Goal: Task Accomplishment & Management: Manage account settings

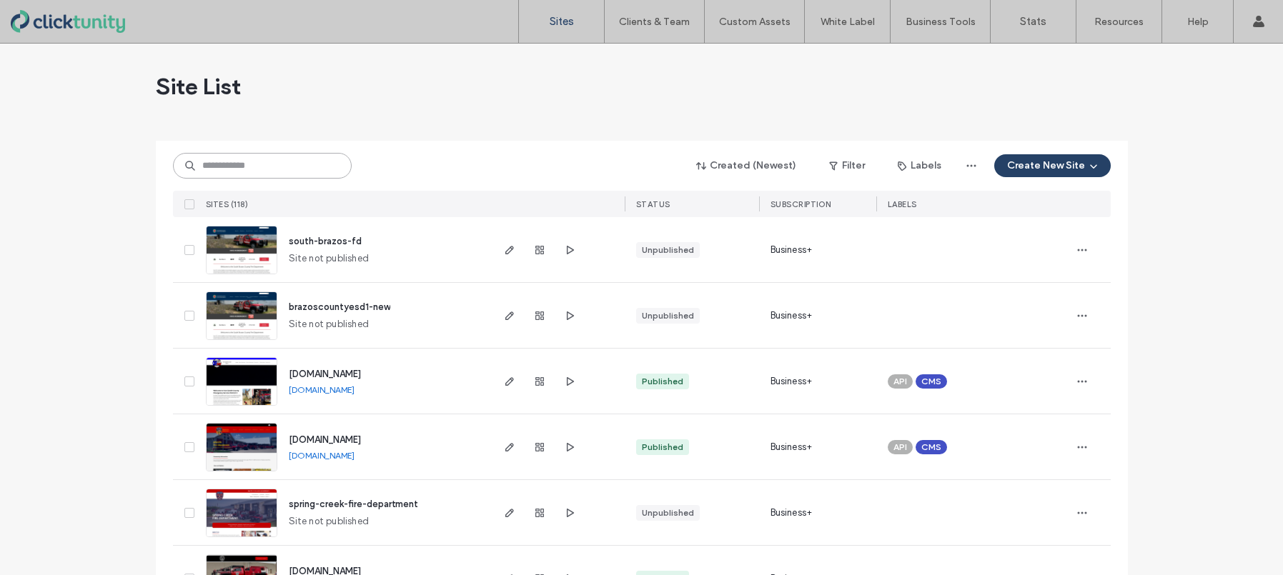
click at [272, 168] on input at bounding box center [262, 166] width 179 height 26
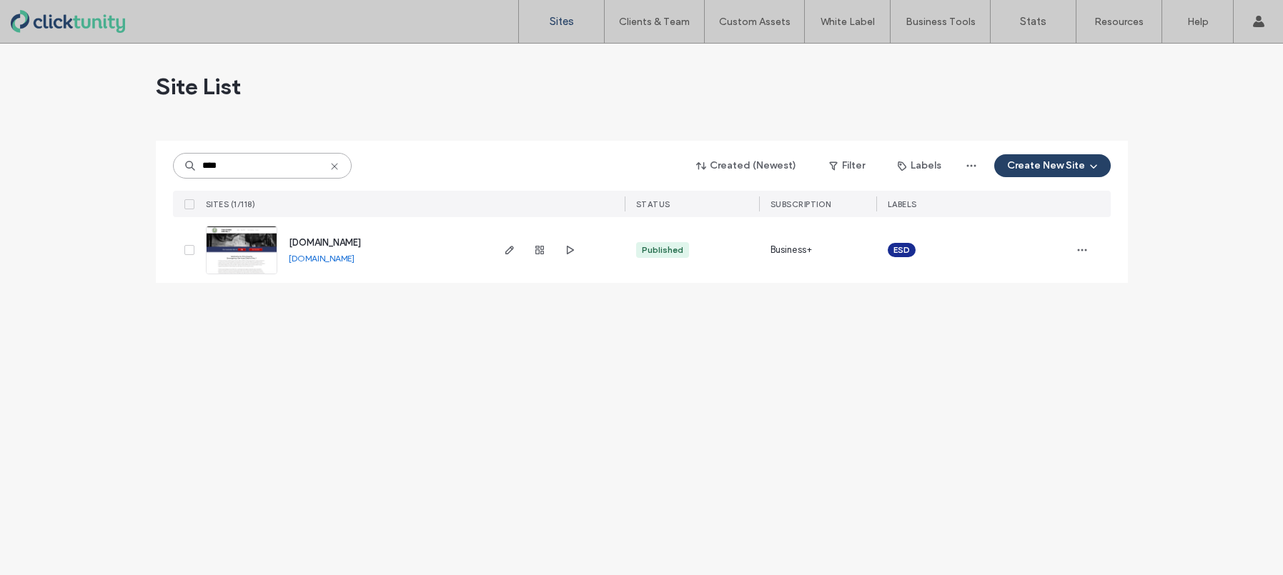
type input "****"
click at [321, 238] on span "www.frioesd1.org" at bounding box center [325, 242] width 72 height 11
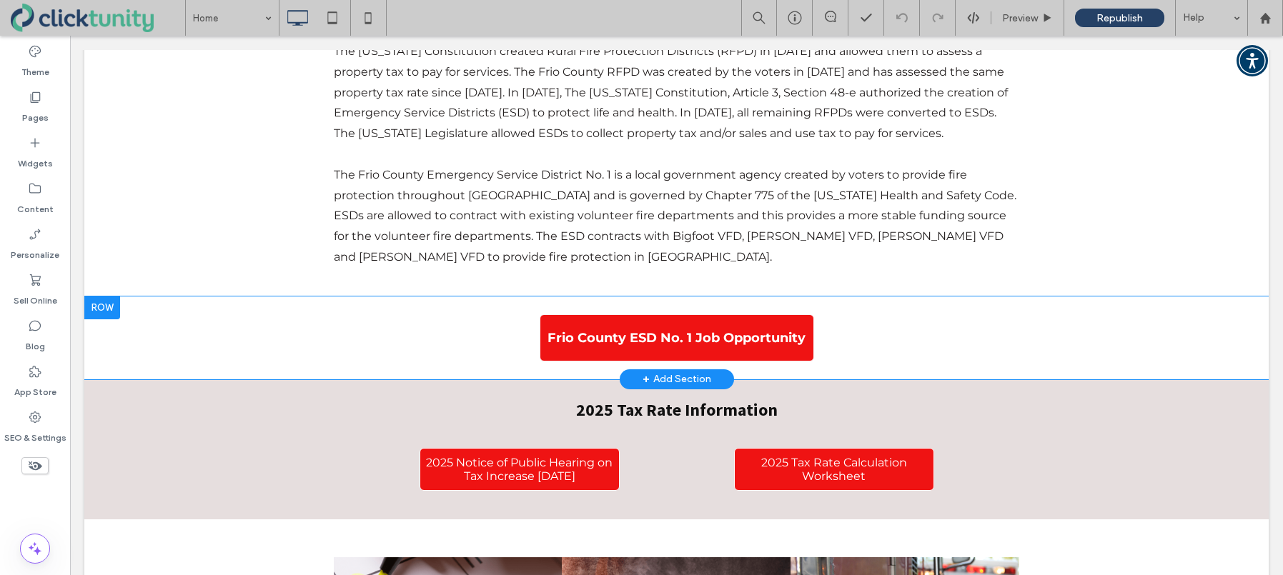
click at [111, 297] on div at bounding box center [102, 308] width 36 height 23
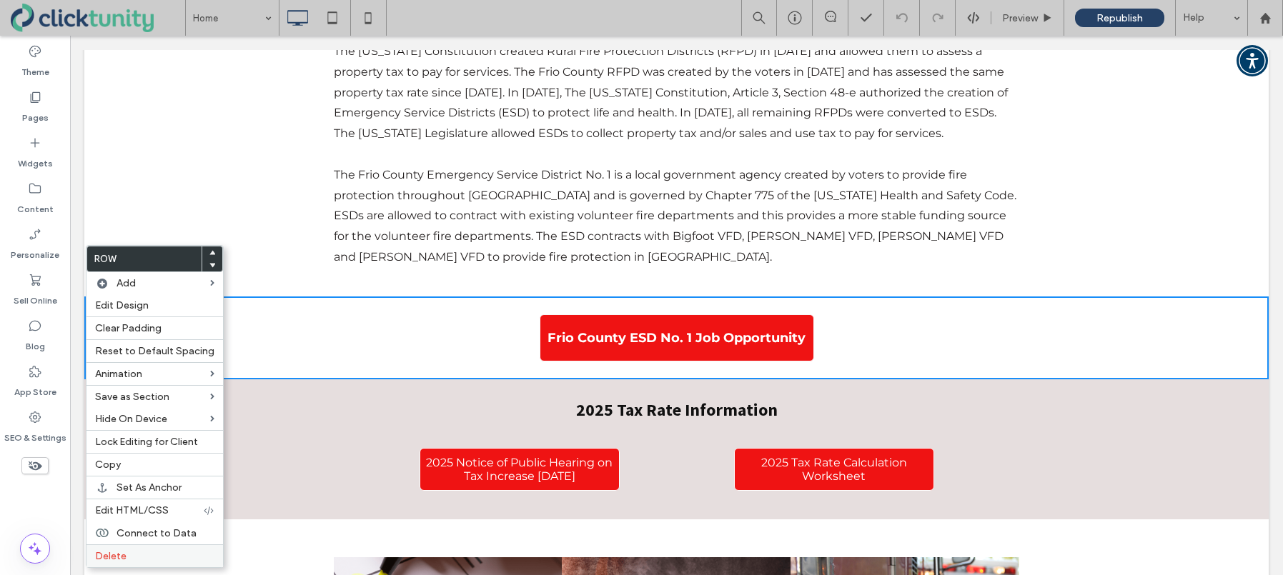
click at [137, 550] on label "Delete" at bounding box center [154, 556] width 119 height 12
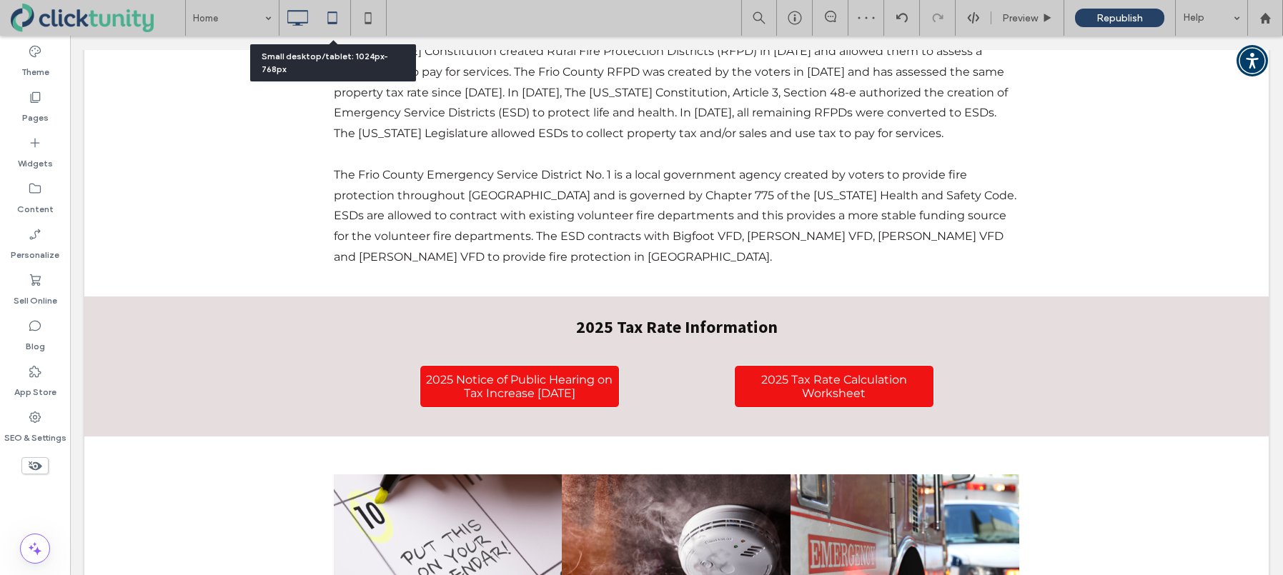
drag, startPoint x: 329, startPoint y: 17, endPoint x: 326, endPoint y: 24, distance: 7.7
click at [328, 17] on icon at bounding box center [332, 18] width 29 height 29
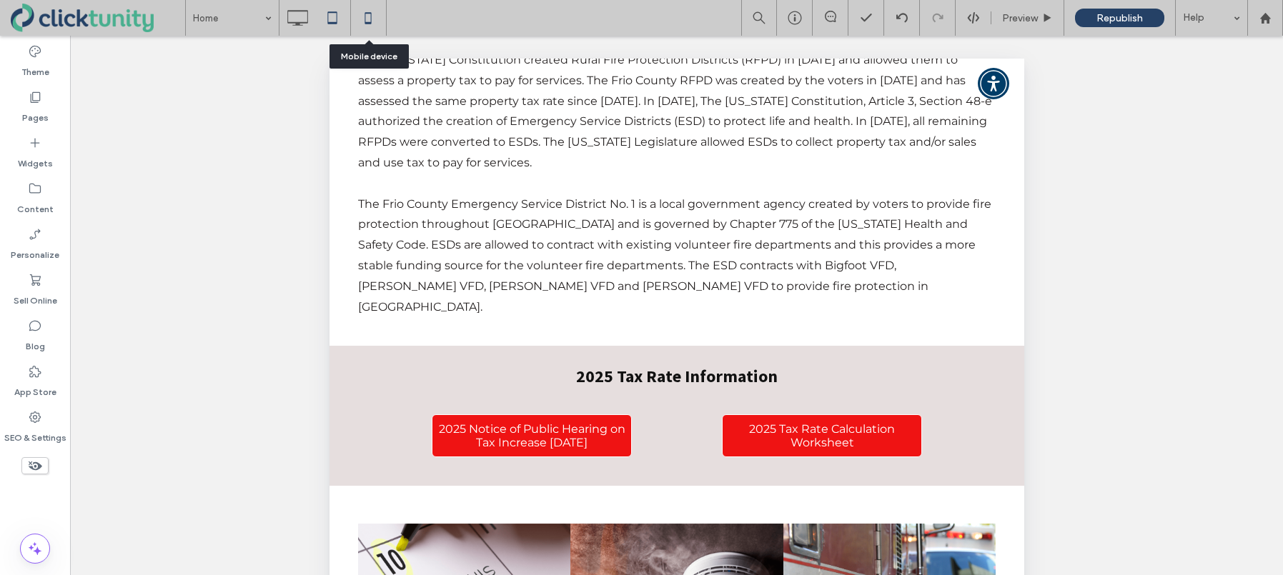
click at [372, 21] on icon at bounding box center [368, 18] width 29 height 29
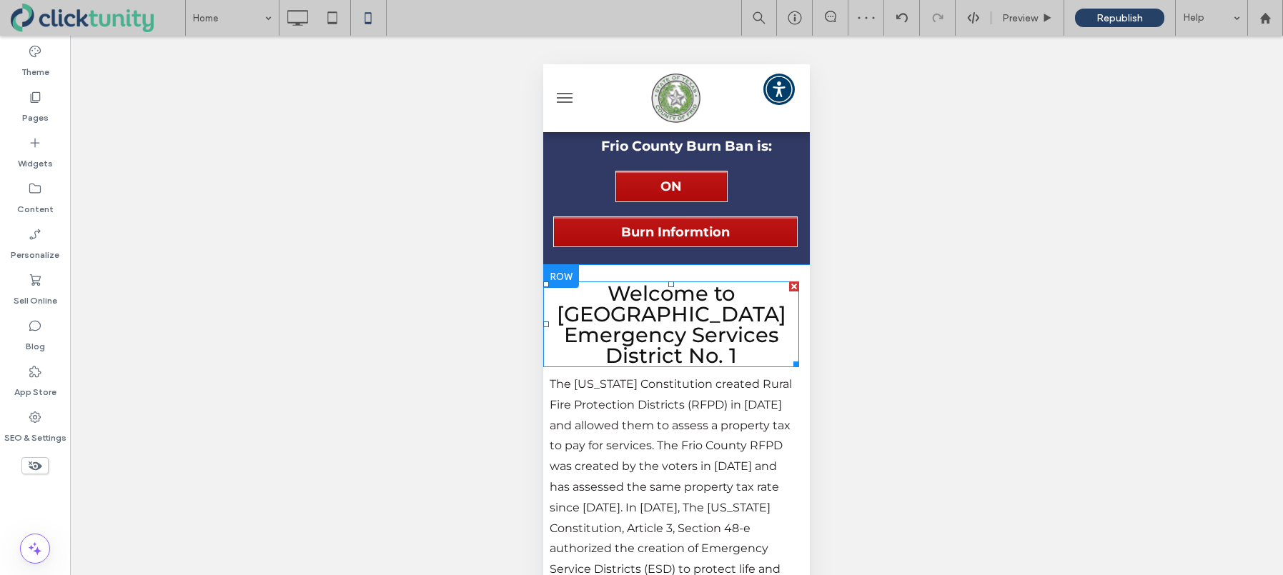
scroll to position [86, 0]
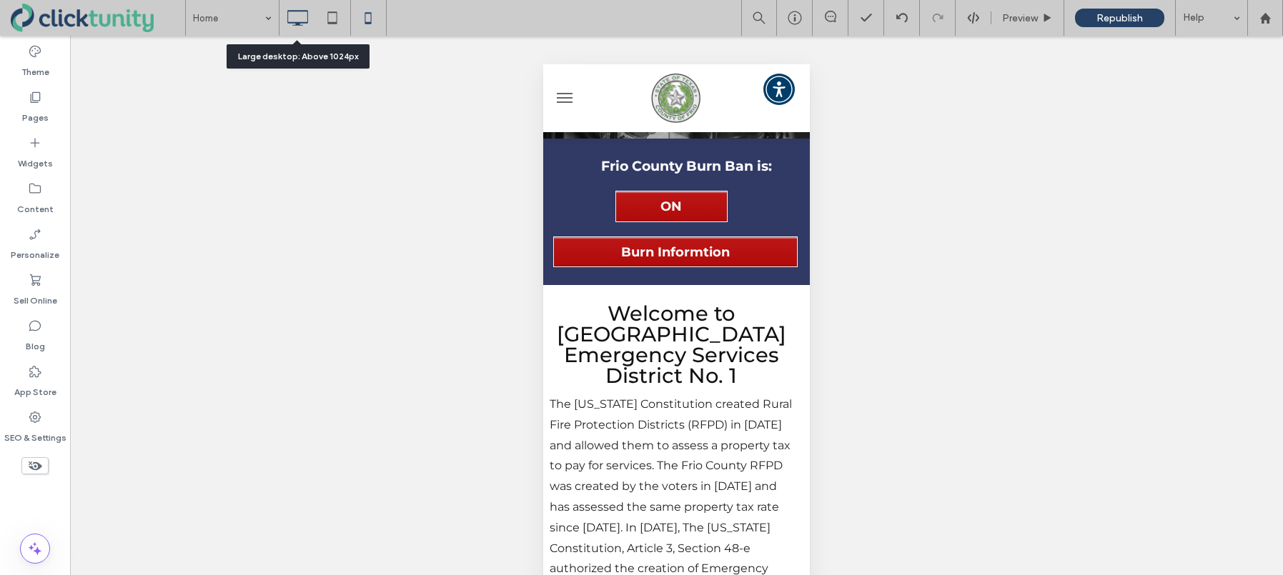
click at [293, 21] on icon at bounding box center [297, 18] width 29 height 29
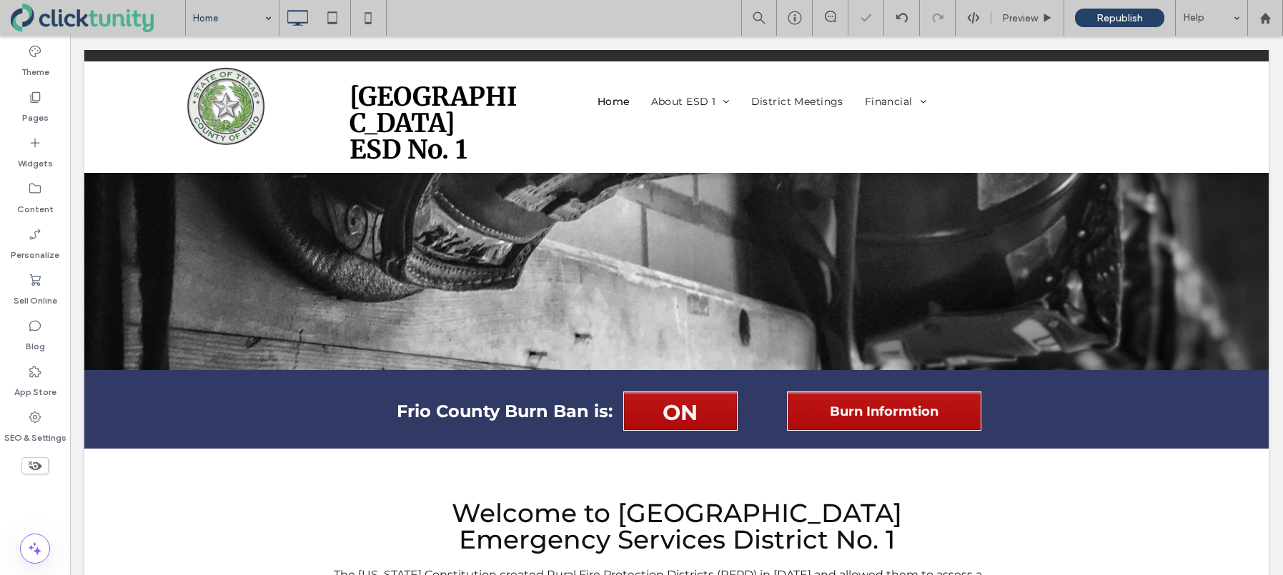
scroll to position [0, 0]
click at [34, 193] on use at bounding box center [34, 189] width 11 height 10
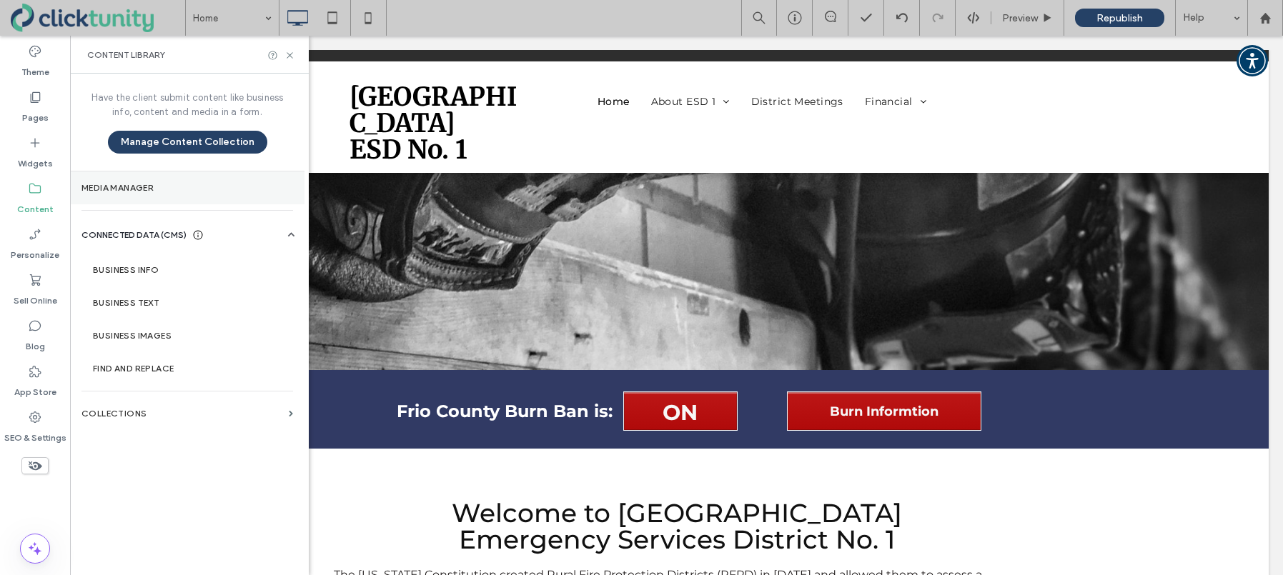
click at [126, 194] on section "Media Manager" at bounding box center [187, 188] width 234 height 33
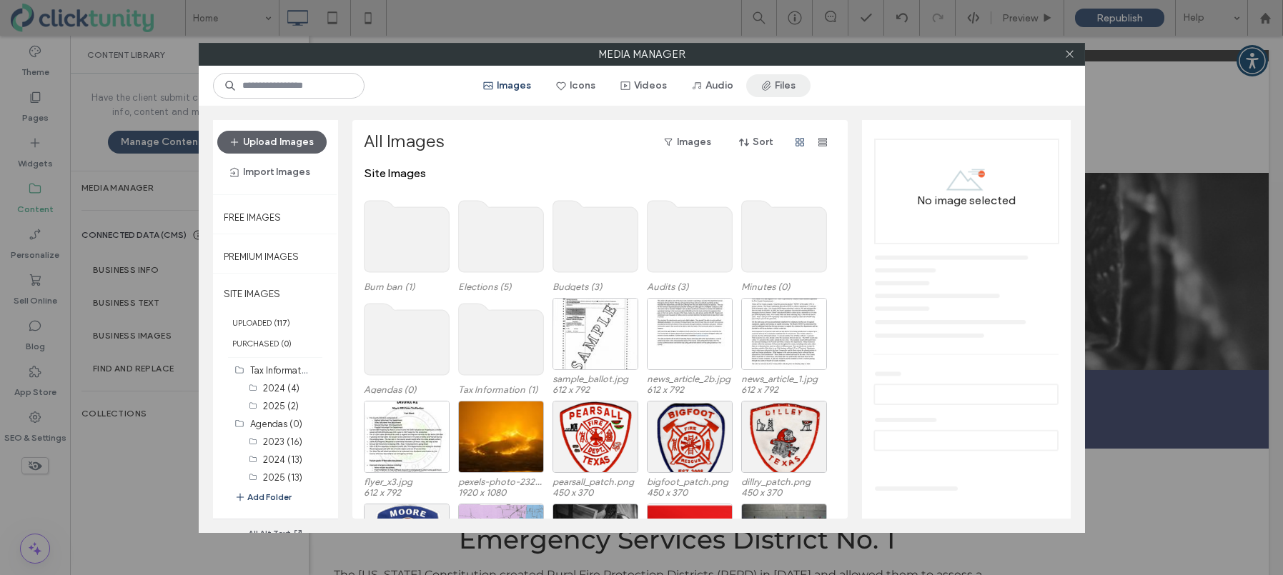
drag, startPoint x: 777, startPoint y: 85, endPoint x: 775, endPoint y: 92, distance: 7.5
click at [777, 85] on button "Files" at bounding box center [778, 85] width 64 height 23
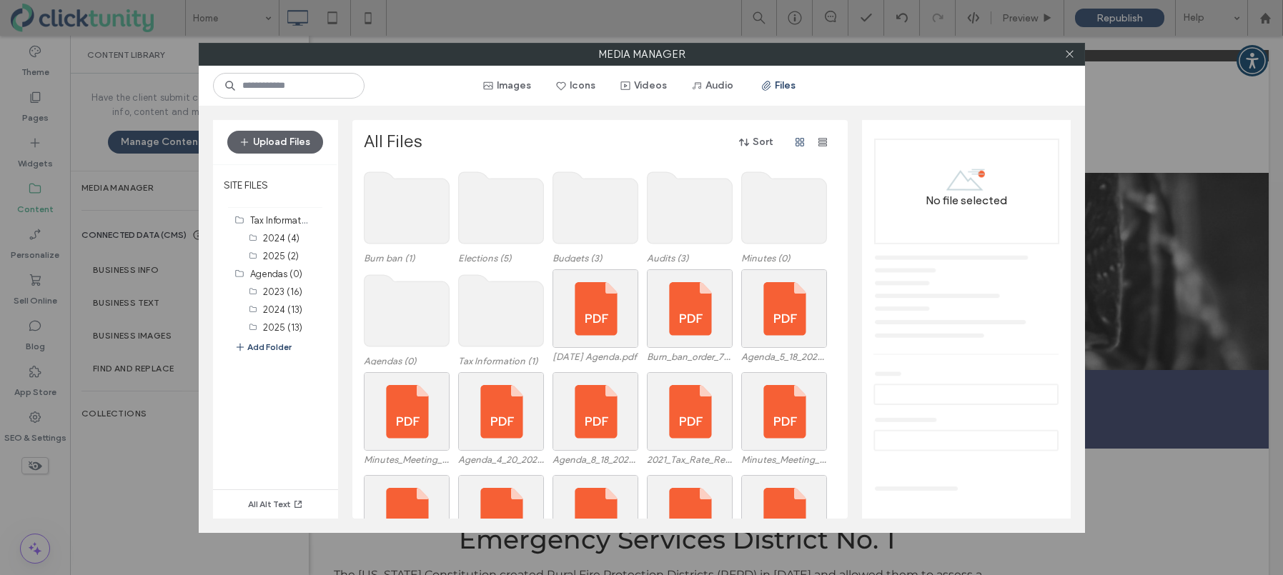
click at [762, 212] on use at bounding box center [783, 207] width 85 height 71
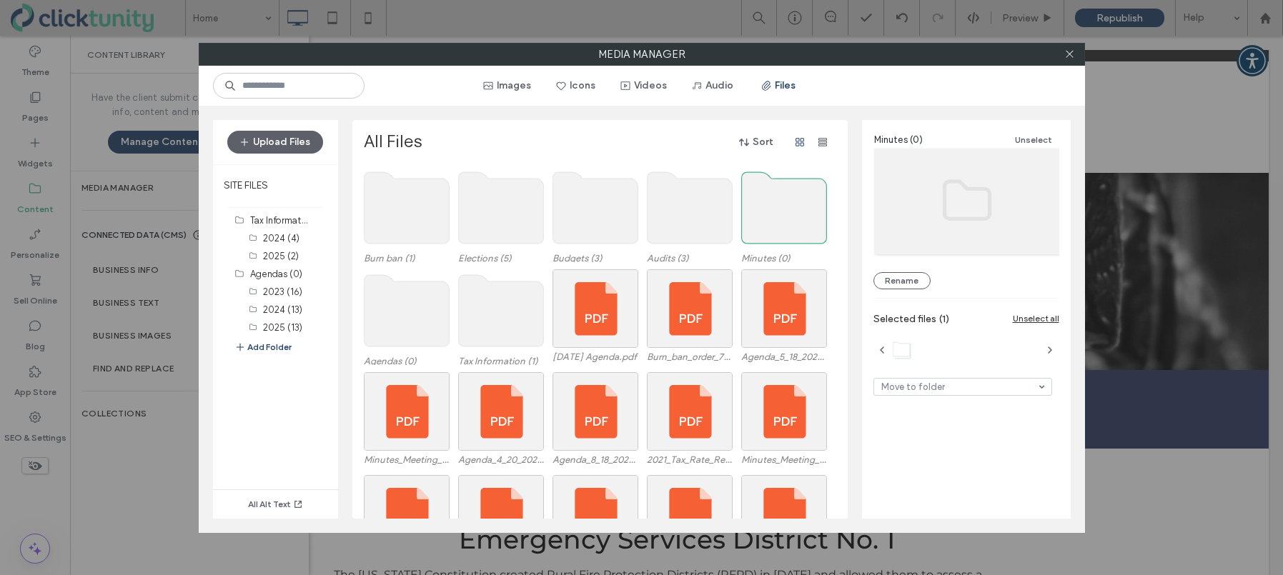
click at [762, 212] on use at bounding box center [783, 207] width 85 height 71
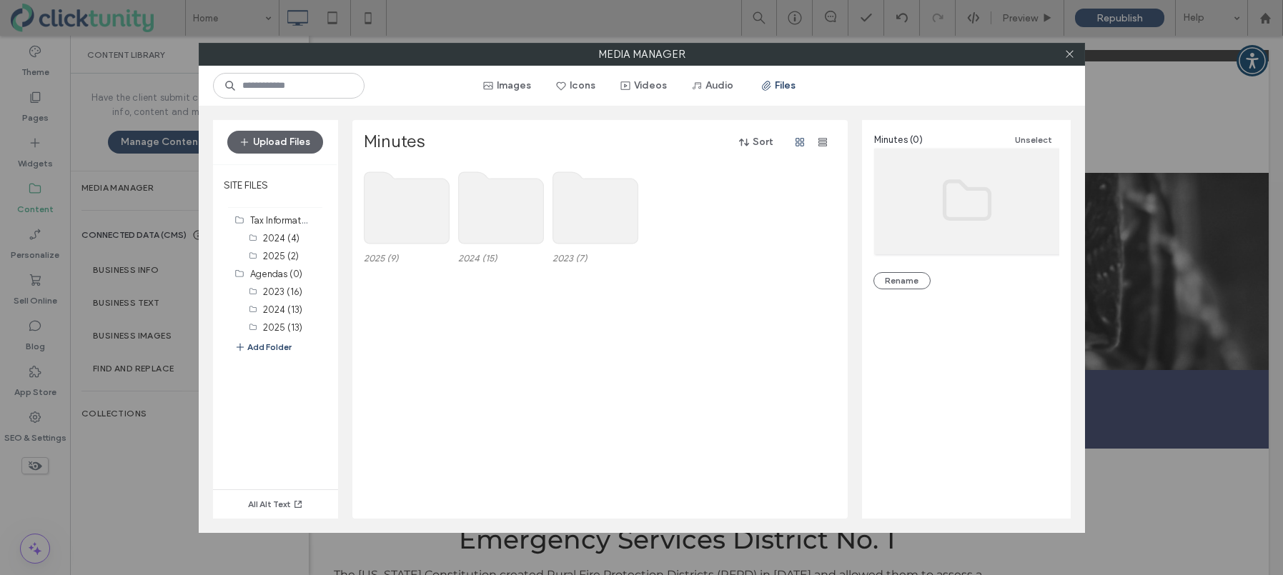
click at [448, 197] on use at bounding box center [406, 207] width 85 height 71
click at [427, 199] on use at bounding box center [406, 207] width 85 height 71
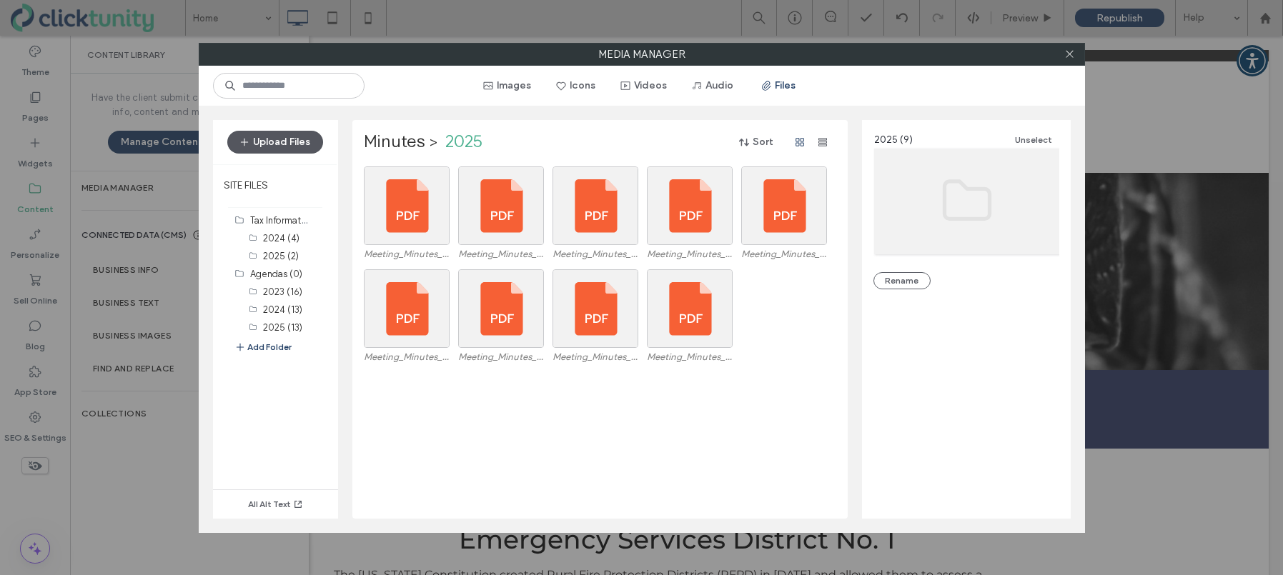
click at [256, 145] on button "Upload Files" at bounding box center [275, 142] width 96 height 23
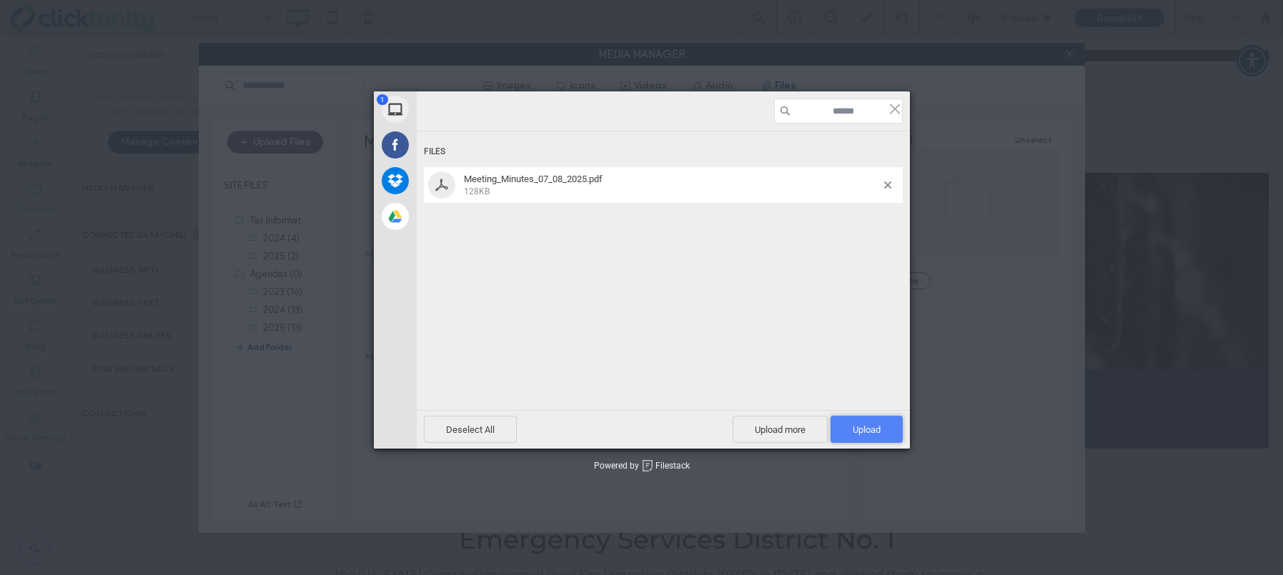
click at [868, 420] on span "Upload 1" at bounding box center [867, 429] width 72 height 27
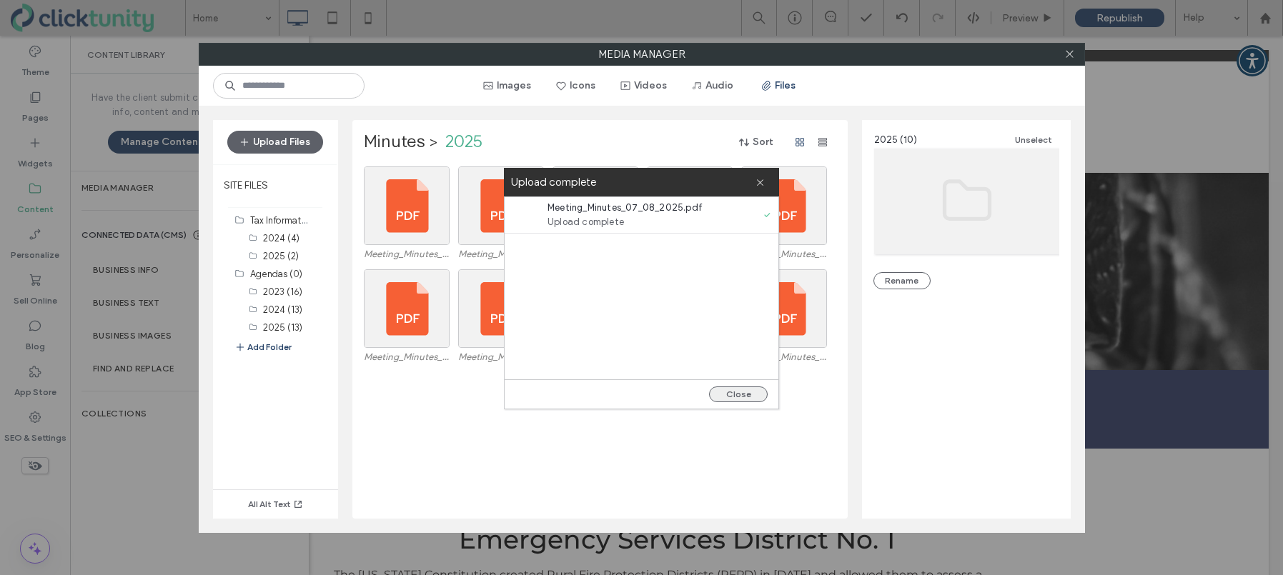
click at [742, 392] on button "Close" at bounding box center [738, 395] width 59 height 16
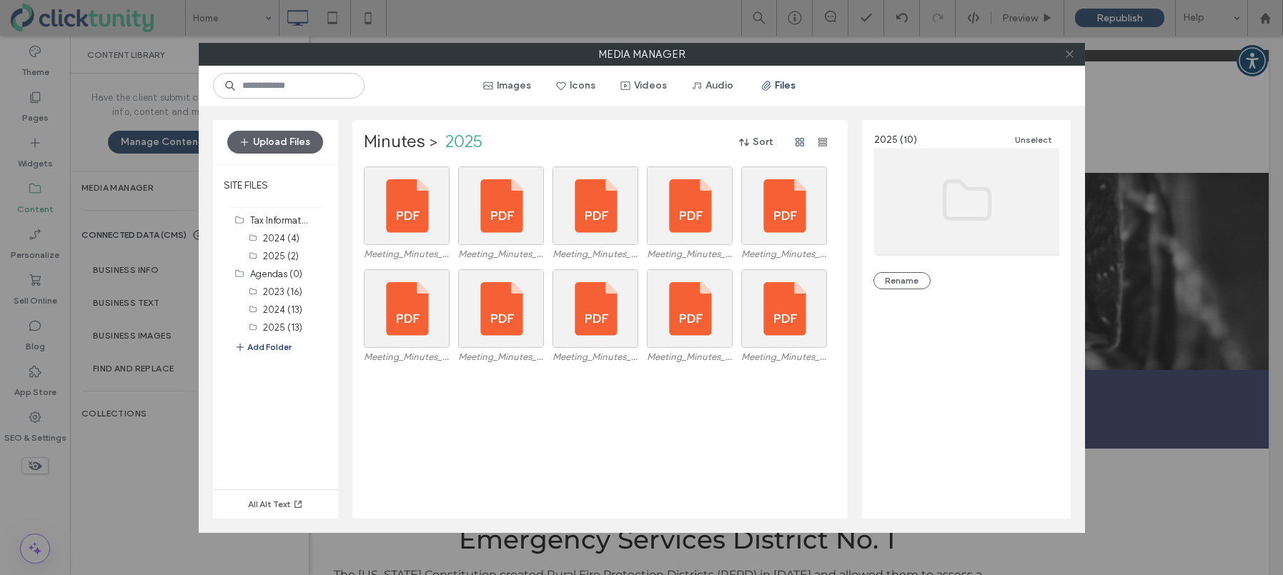
click at [1069, 54] on use at bounding box center [1069, 54] width 7 height 7
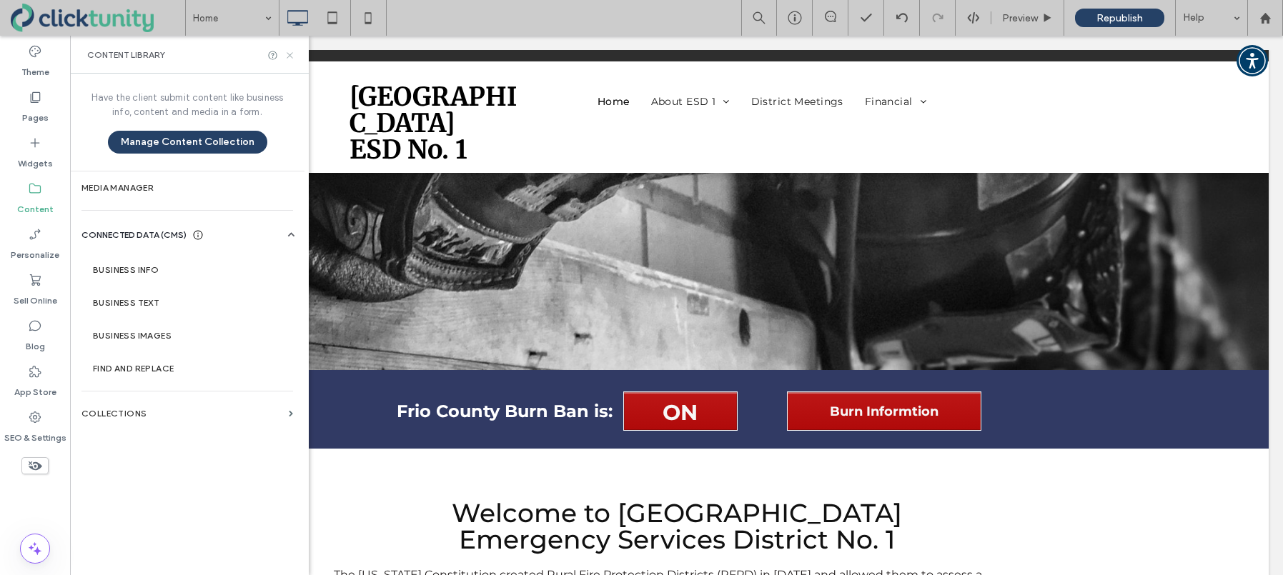
click at [286, 53] on icon at bounding box center [290, 55] width 11 height 11
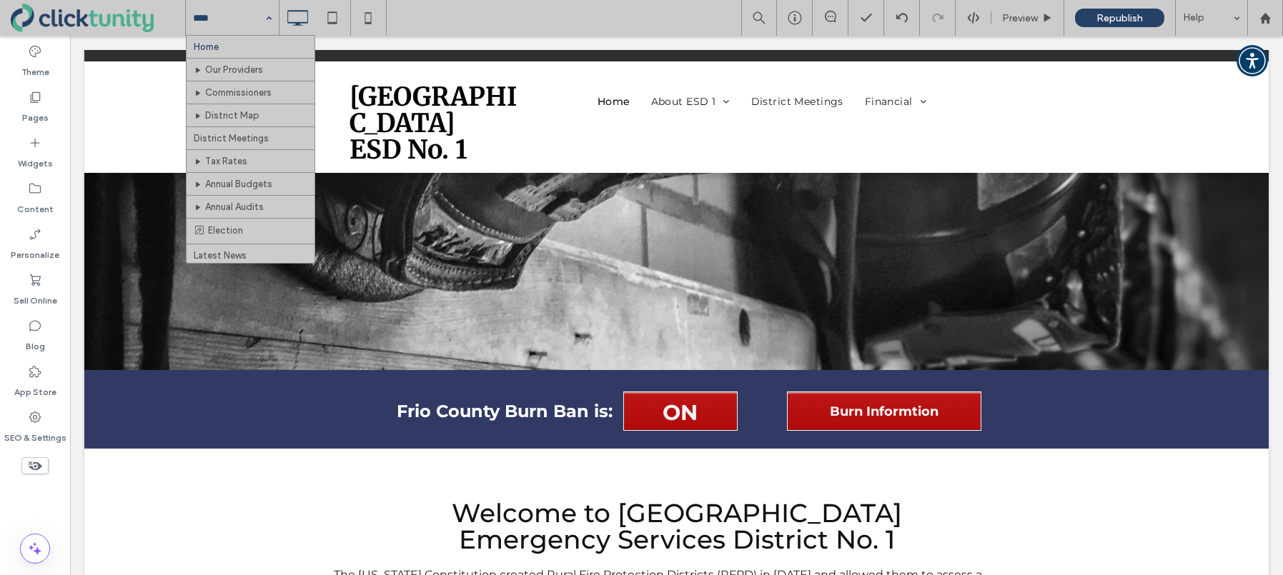
drag, startPoint x: 264, startPoint y: 18, endPoint x: 260, endPoint y: 26, distance: 8.6
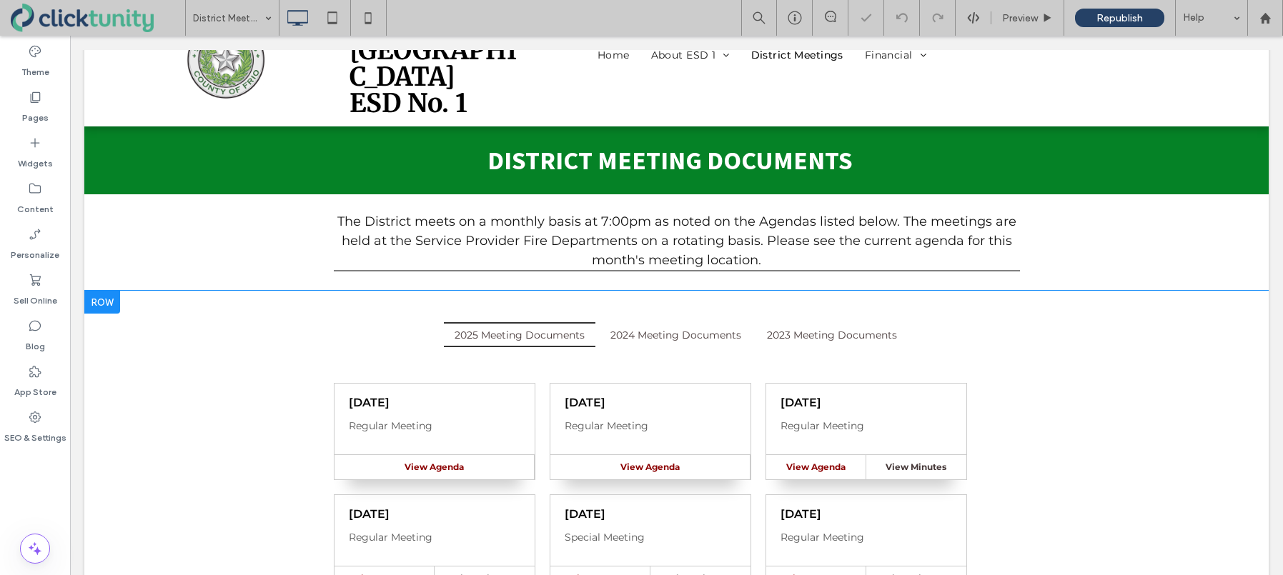
scroll to position [110, 0]
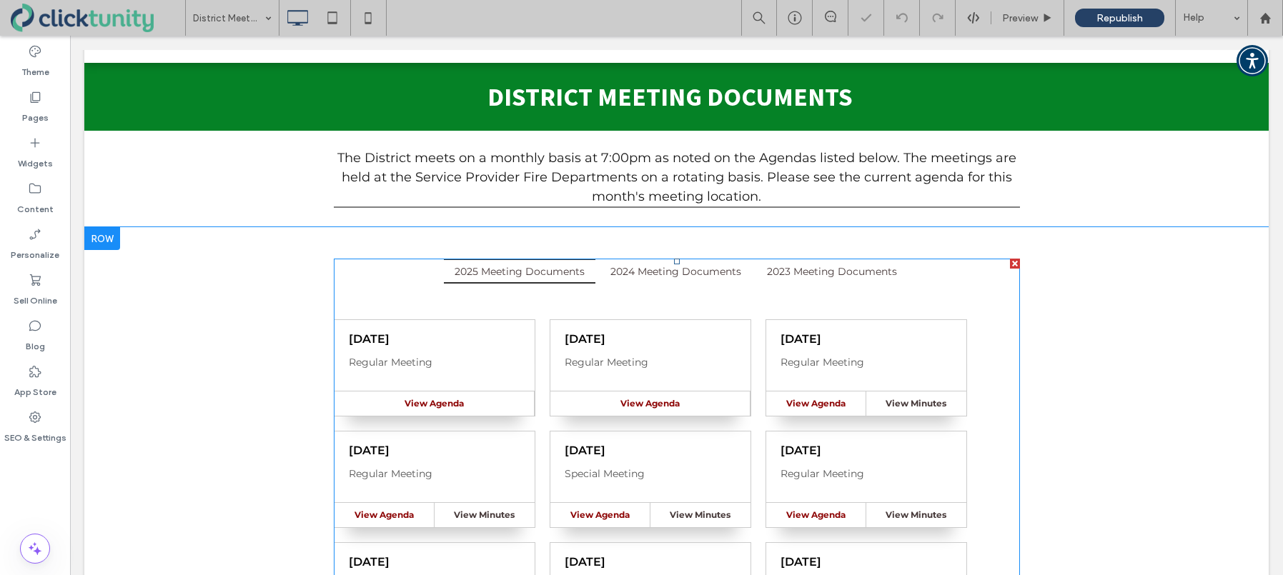
click at [620, 308] on span at bounding box center [677, 505] width 686 height 493
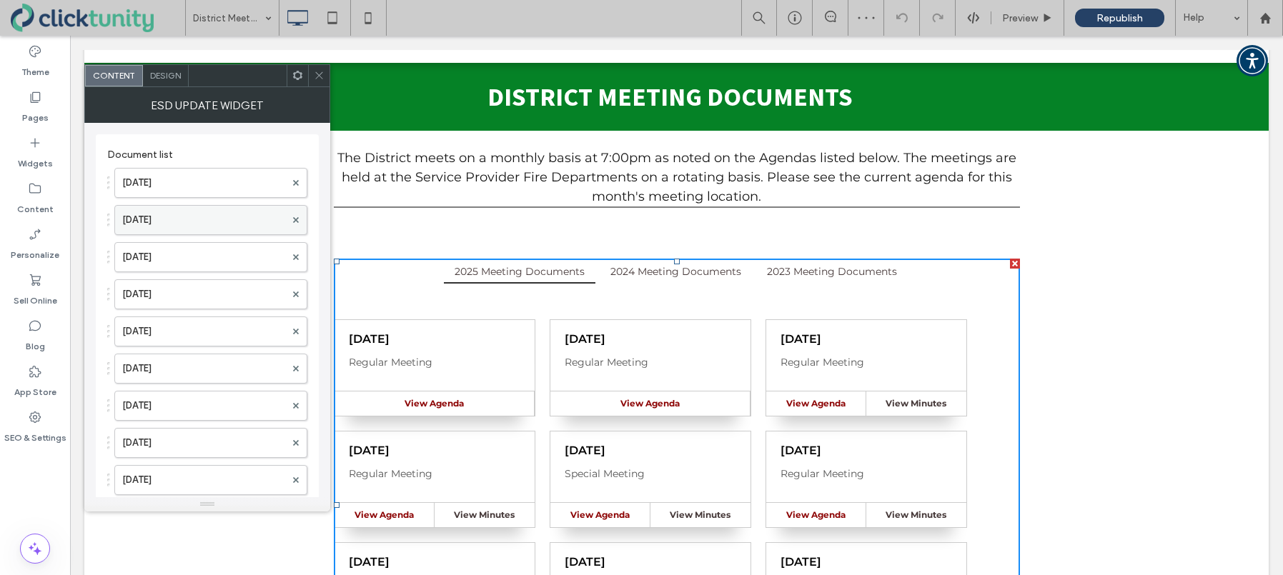
click at [218, 222] on label "Jul. 8, 2025" at bounding box center [203, 220] width 163 height 29
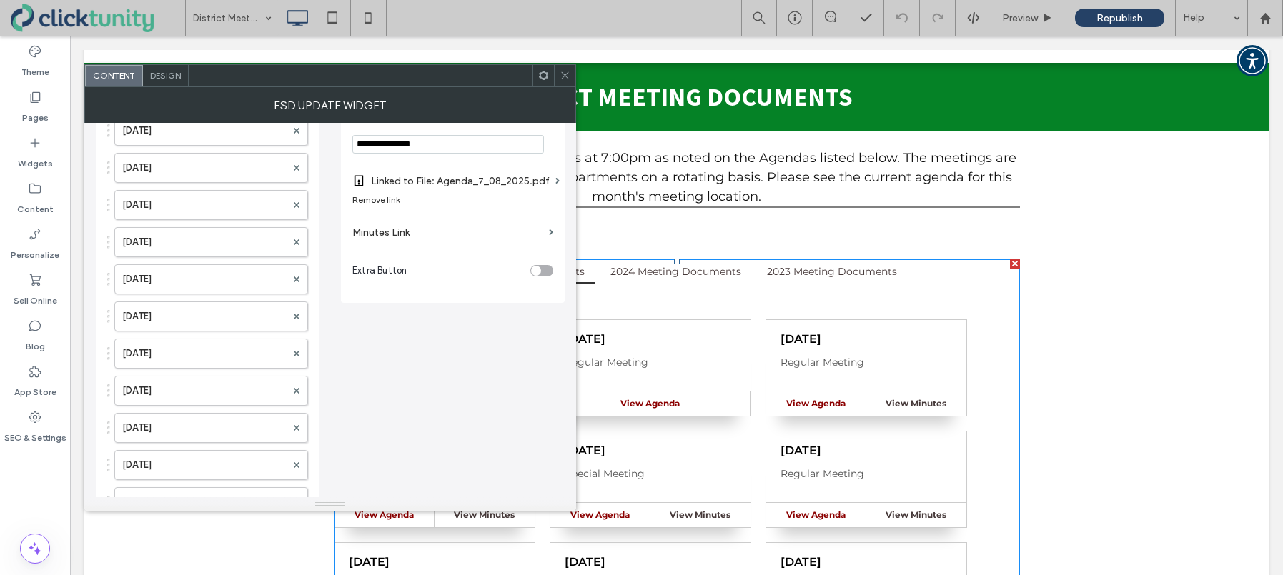
scroll to position [197, 0]
click at [375, 236] on label "Minutes Link" at bounding box center [447, 237] width 191 height 26
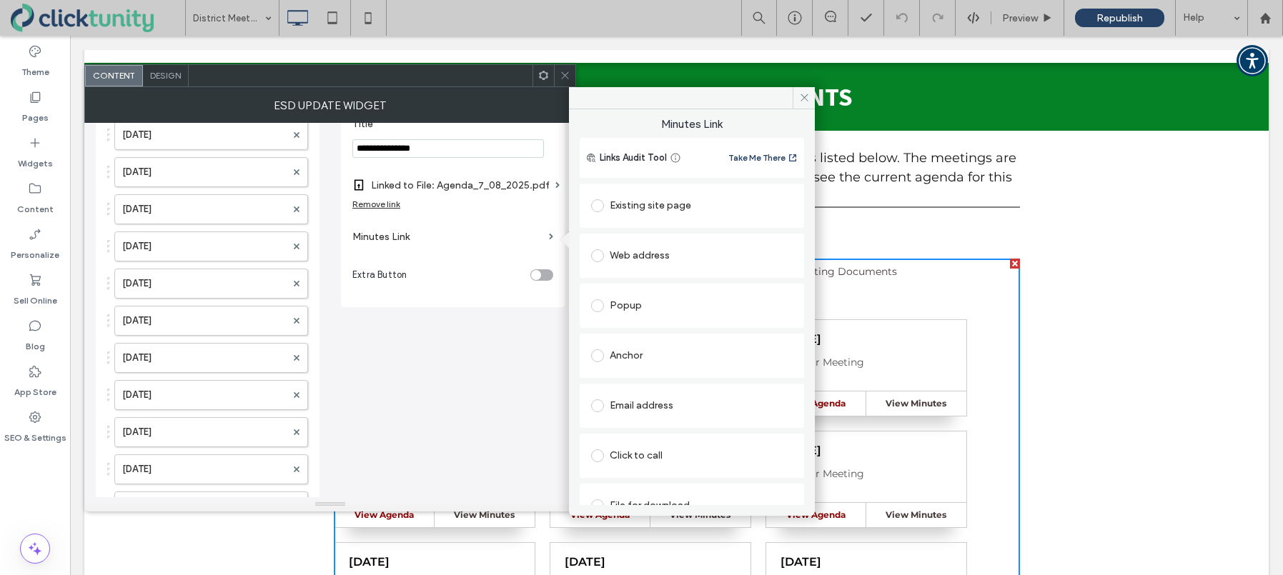
scroll to position [23, 0]
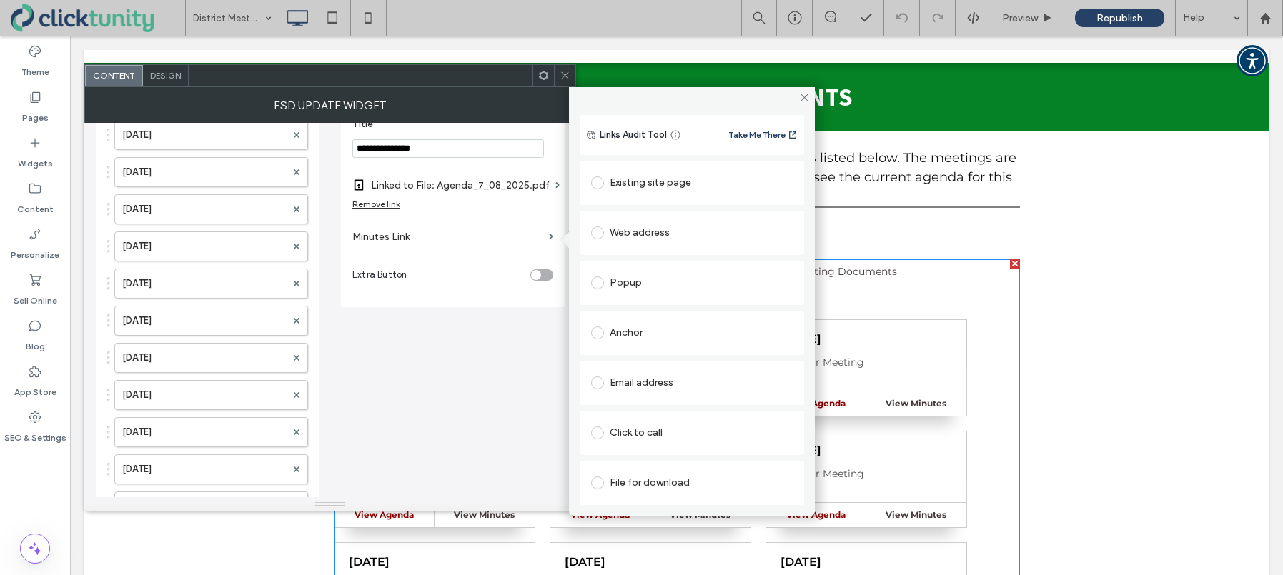
click at [600, 483] on span at bounding box center [597, 483] width 13 height 13
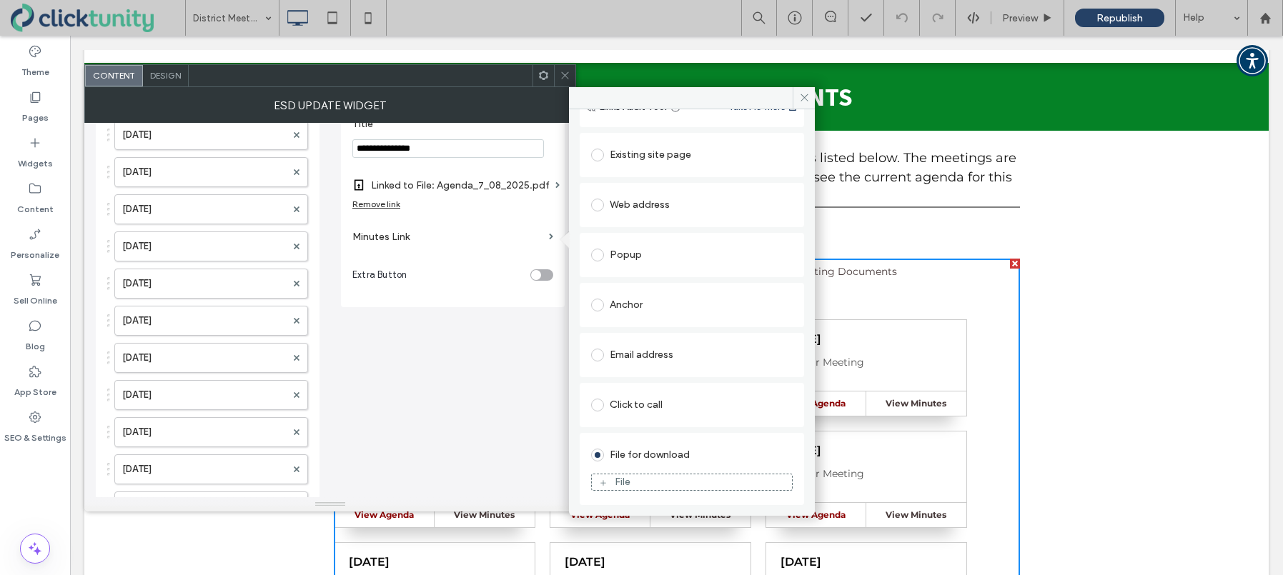
click at [608, 483] on div "File" at bounding box center [692, 482] width 200 height 13
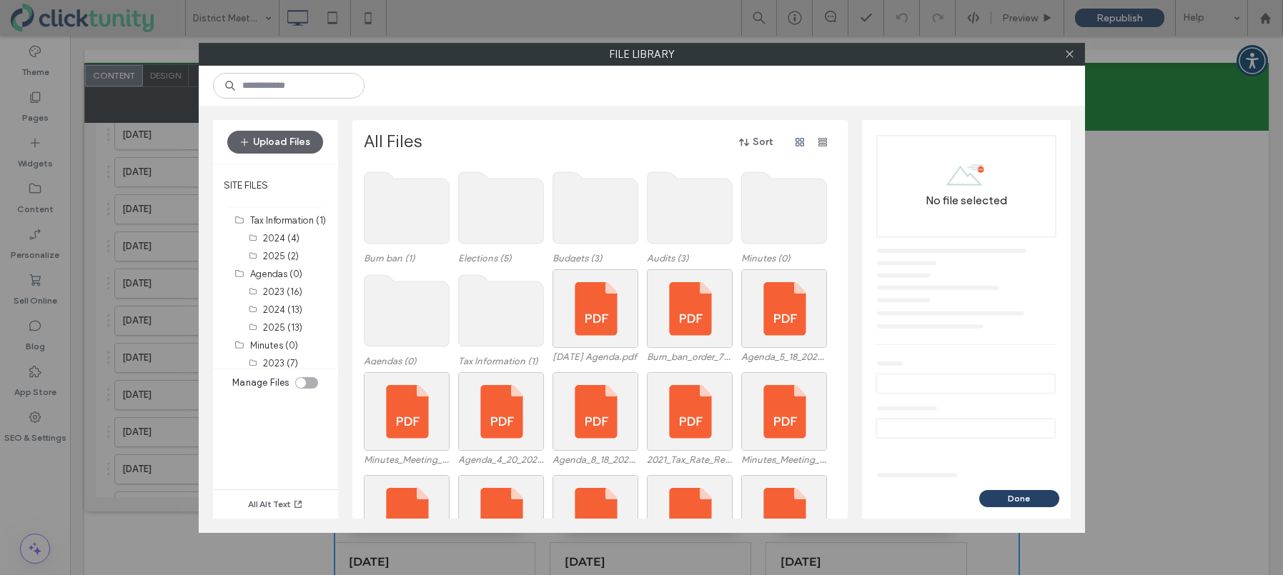
click at [820, 232] on use at bounding box center [783, 207] width 85 height 71
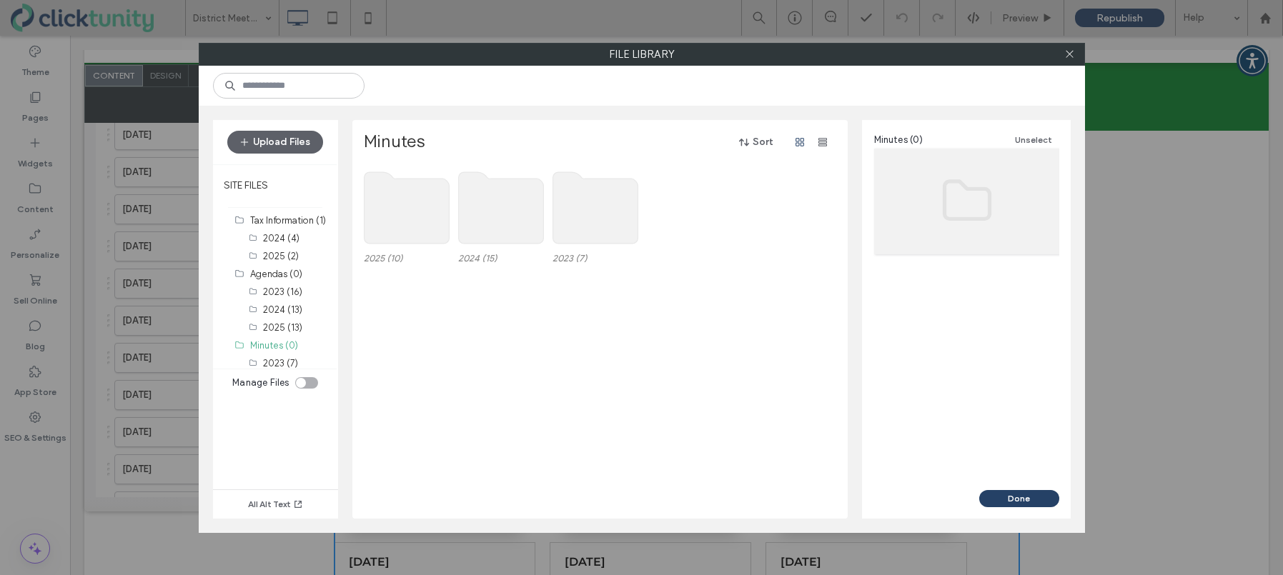
click at [422, 217] on use at bounding box center [406, 207] width 85 height 71
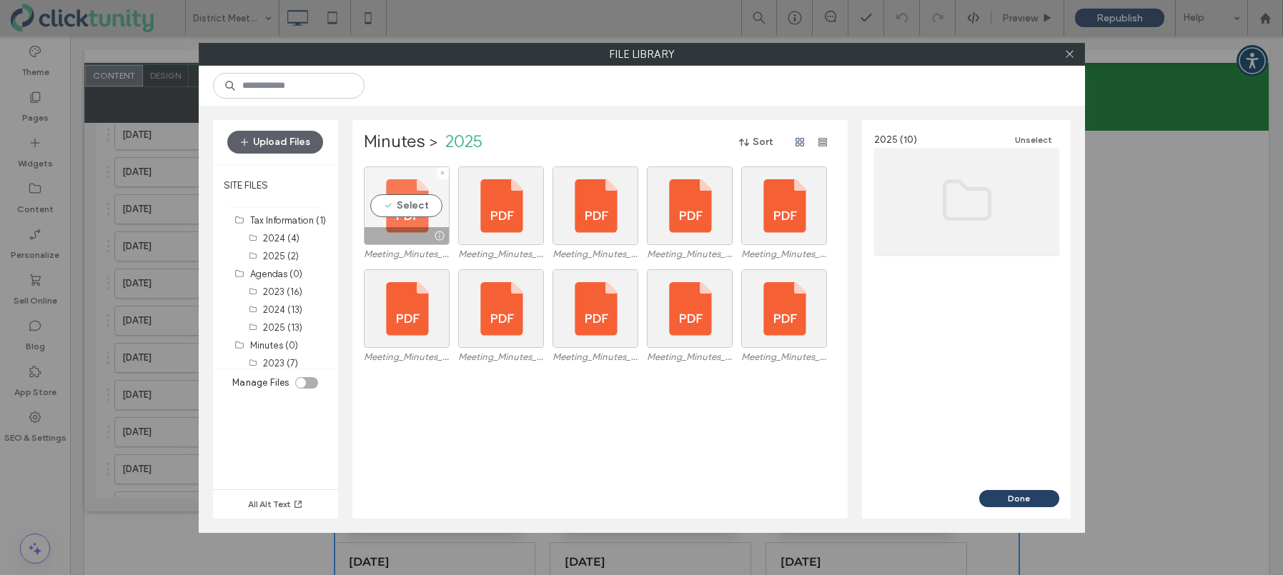
click at [417, 208] on div "Select" at bounding box center [407, 206] width 86 height 79
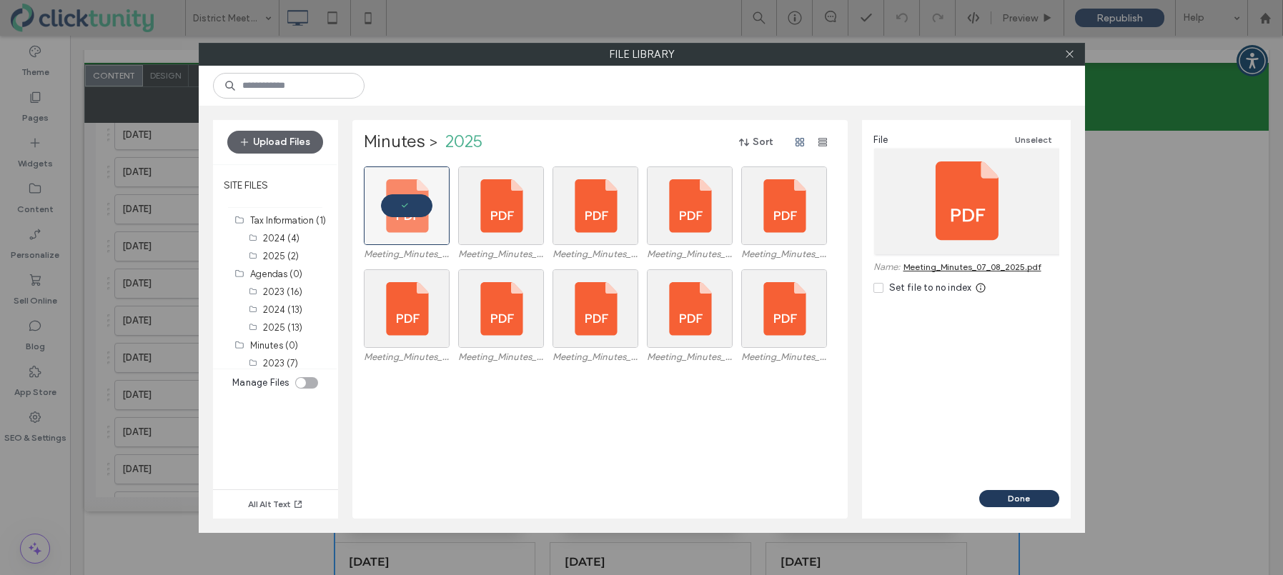
click at [1009, 503] on button "Done" at bounding box center [1019, 498] width 80 height 17
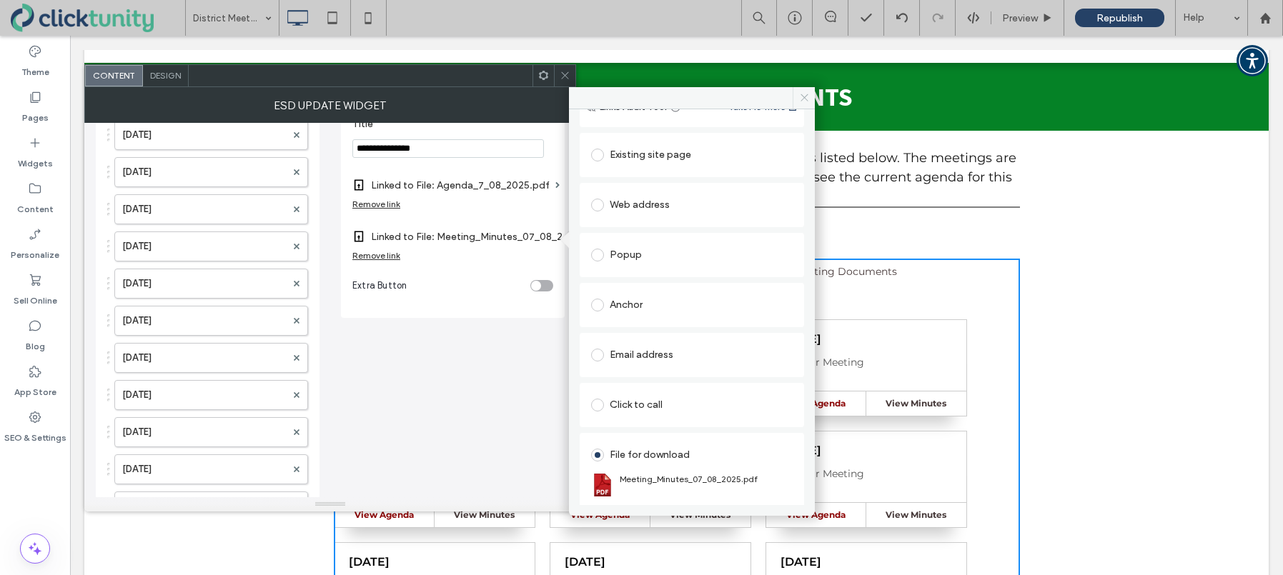
click at [804, 98] on use at bounding box center [804, 97] width 7 height 7
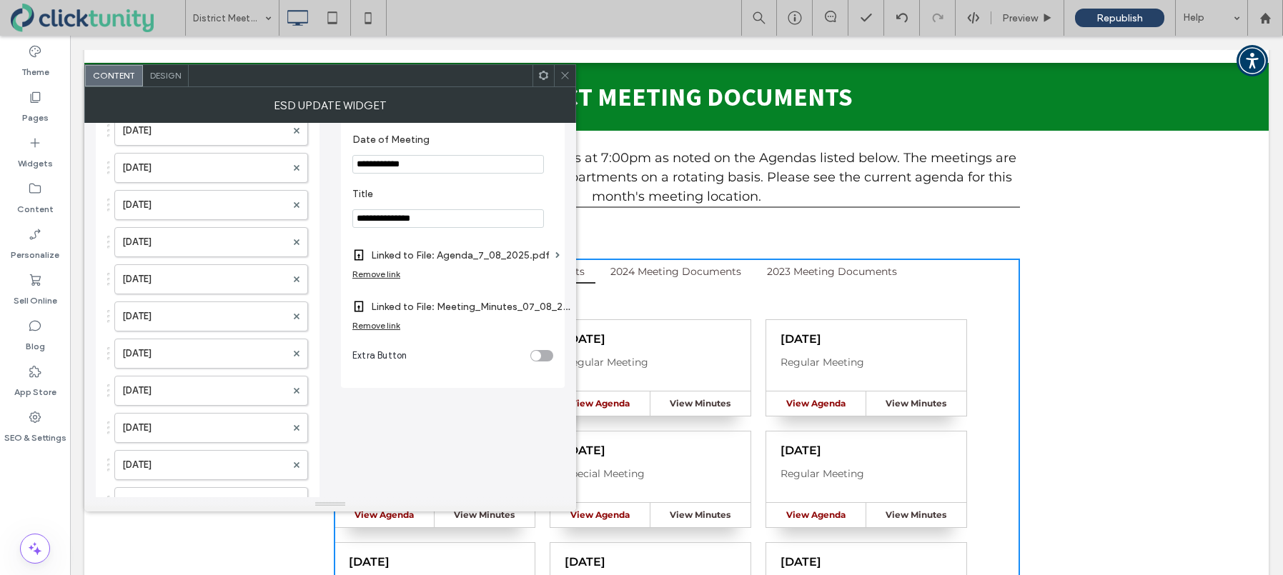
scroll to position [125, 0]
click at [566, 77] on icon at bounding box center [565, 75] width 11 height 11
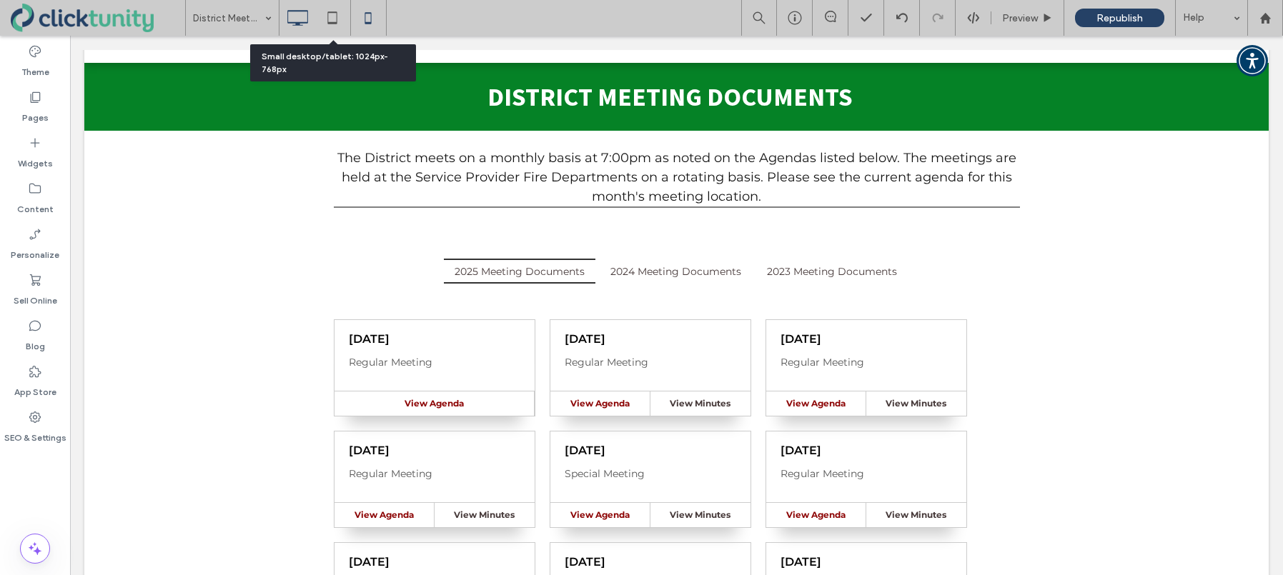
drag, startPoint x: 331, startPoint y: 19, endPoint x: 365, endPoint y: 23, distance: 34.5
click at [332, 19] on icon at bounding box center [332, 18] width 29 height 29
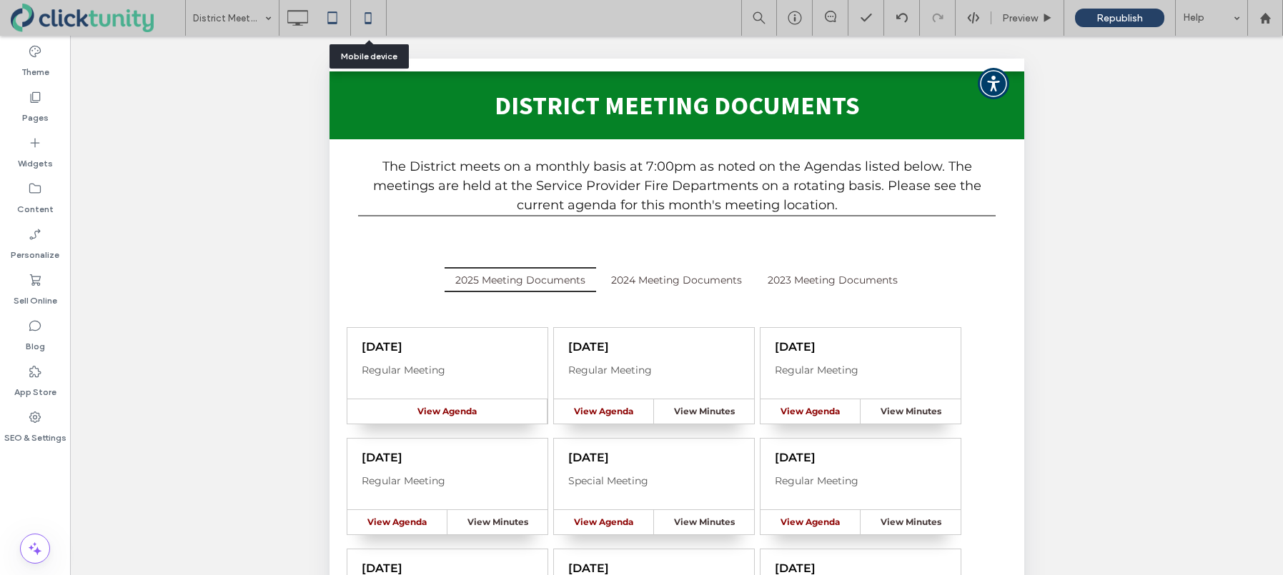
click at [369, 23] on use at bounding box center [368, 17] width 6 height 11
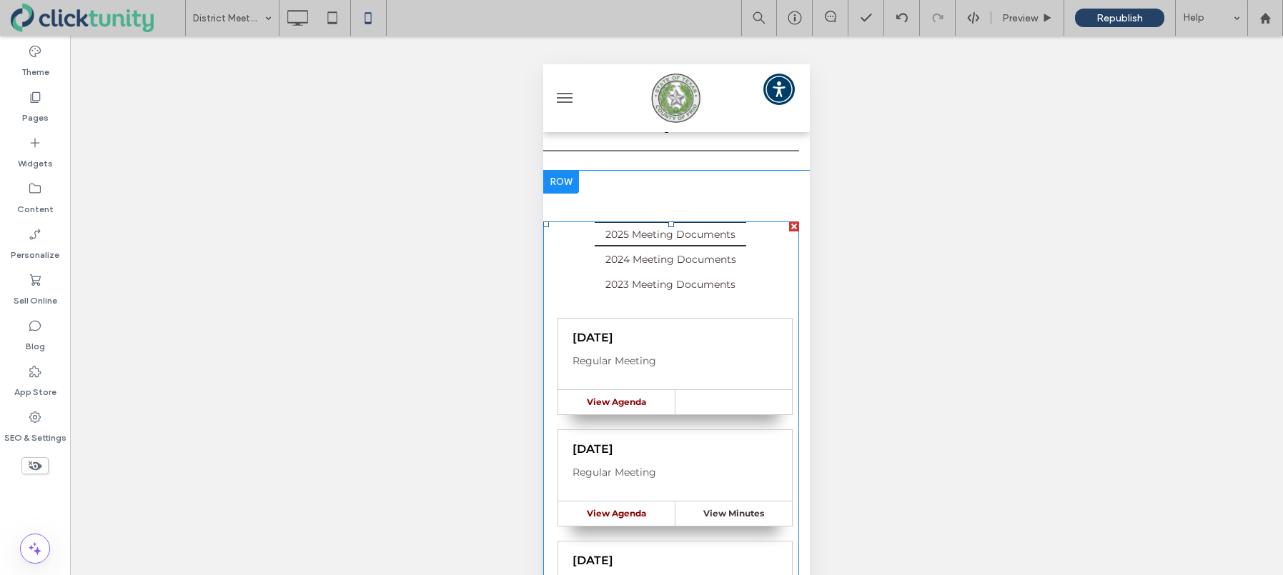
scroll to position [187, 0]
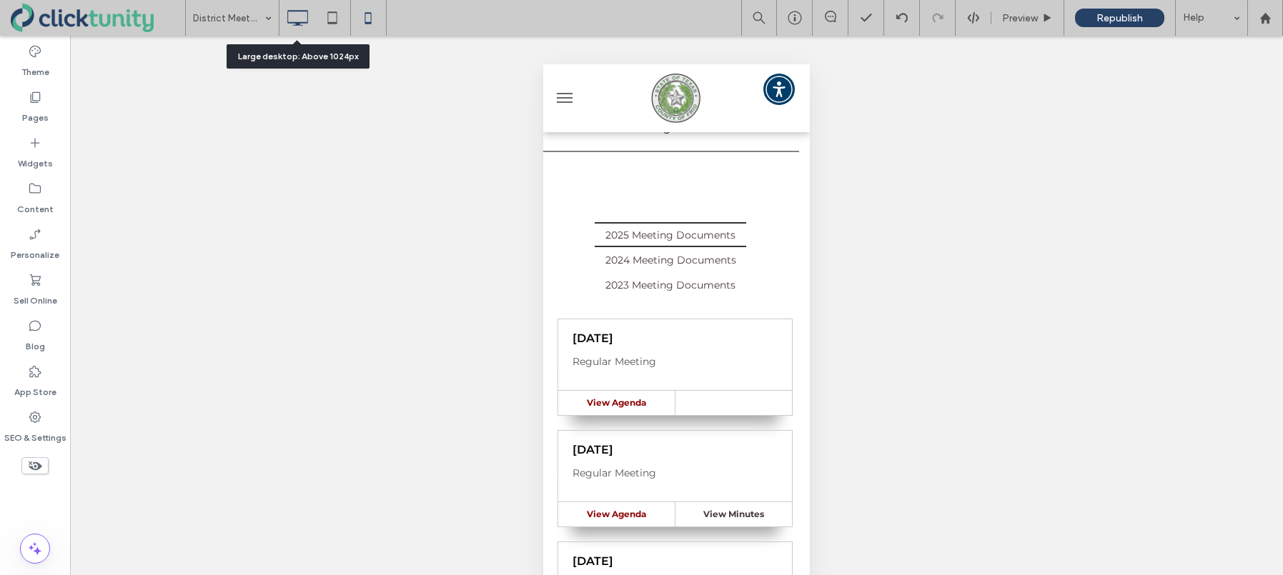
click at [305, 26] on icon at bounding box center [297, 18] width 29 height 29
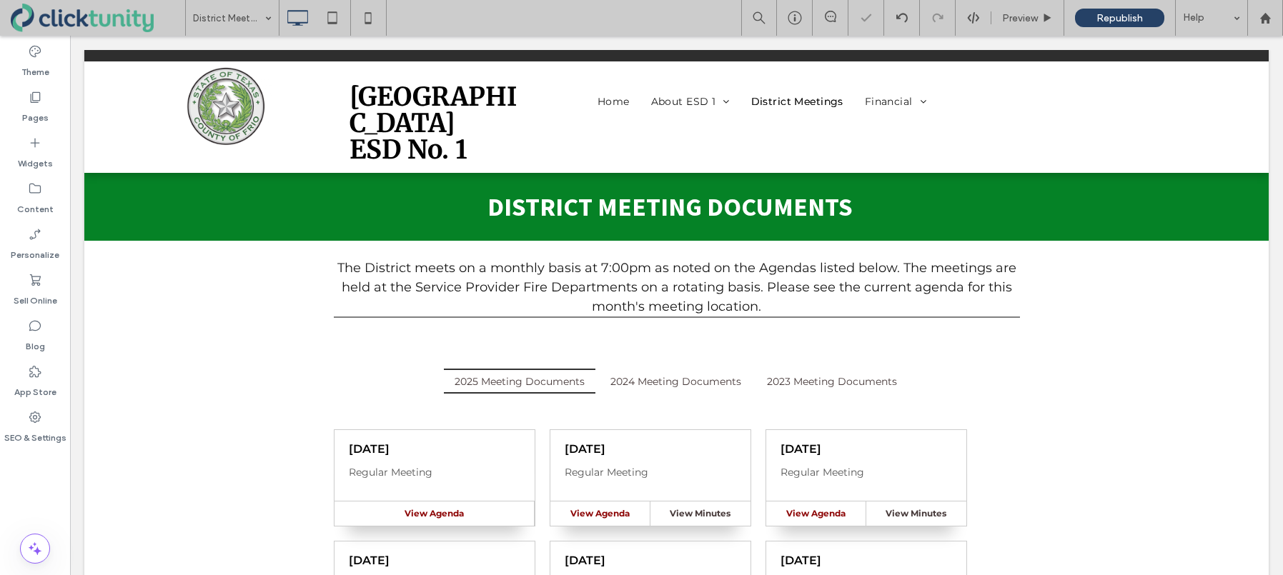
scroll to position [0, 0]
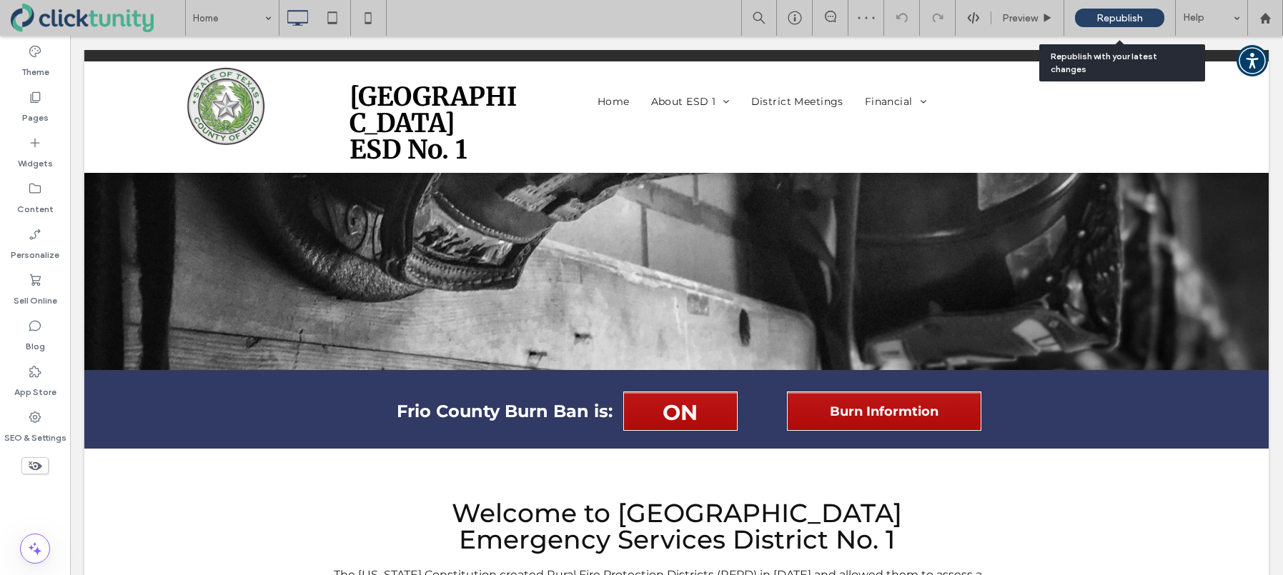
click at [1118, 15] on span "Republish" at bounding box center [1120, 18] width 46 height 12
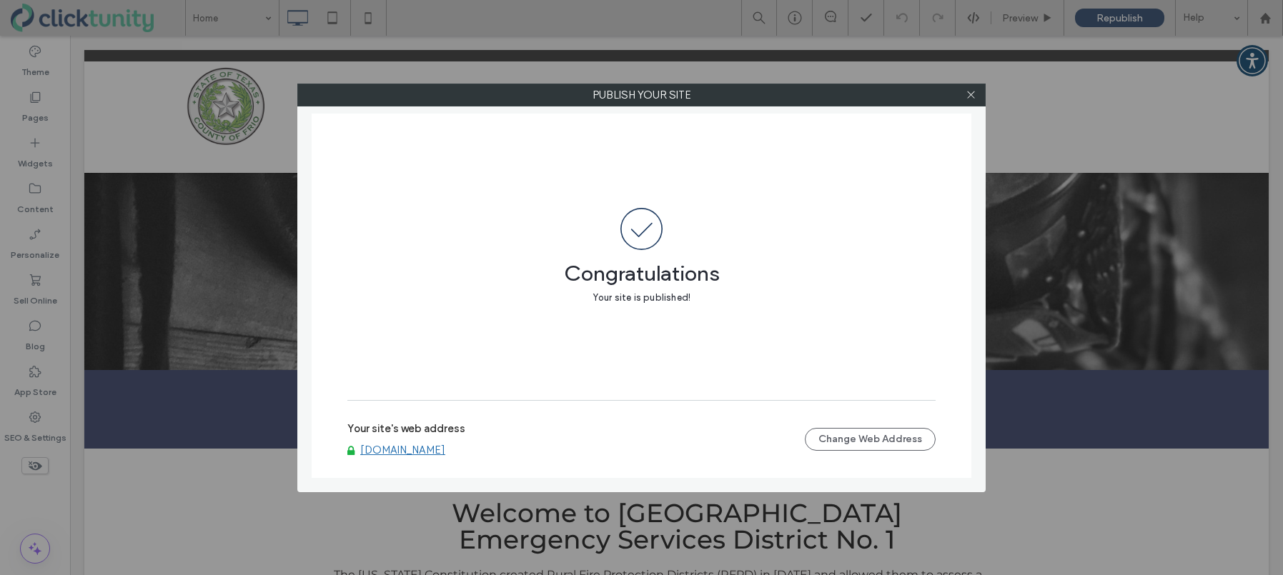
click at [425, 456] on link "www.frioesd1.org" at bounding box center [402, 450] width 85 height 13
click at [974, 99] on icon at bounding box center [971, 94] width 11 height 11
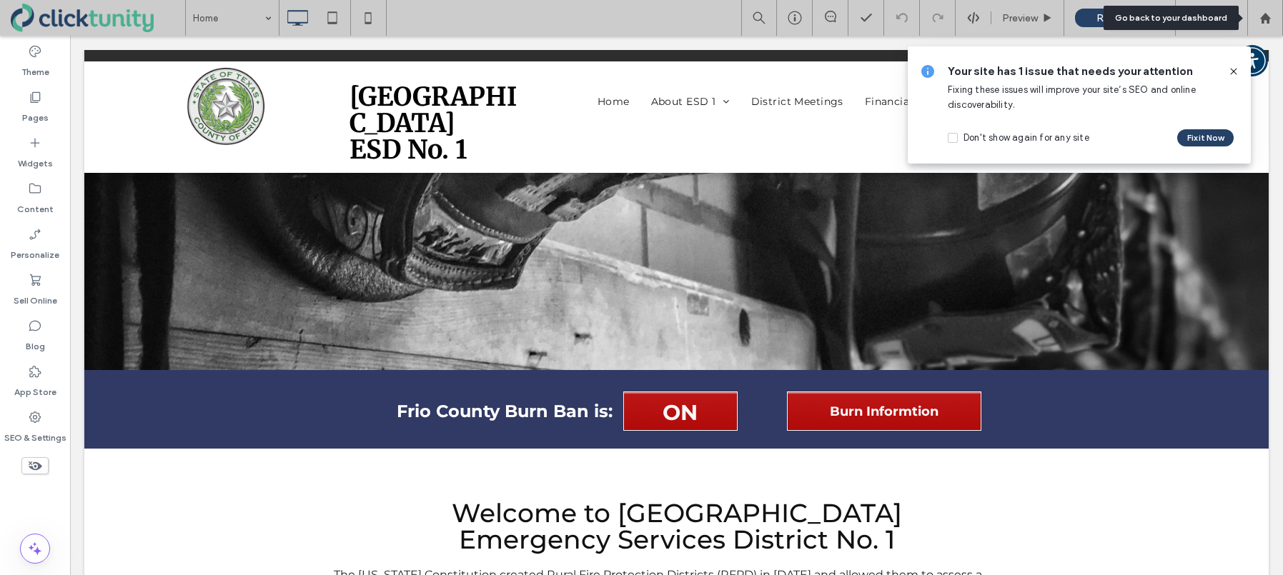
drag, startPoint x: 1271, startPoint y: 22, endPoint x: 1177, endPoint y: 34, distance: 95.1
click at [1271, 22] on icon at bounding box center [1266, 18] width 12 height 12
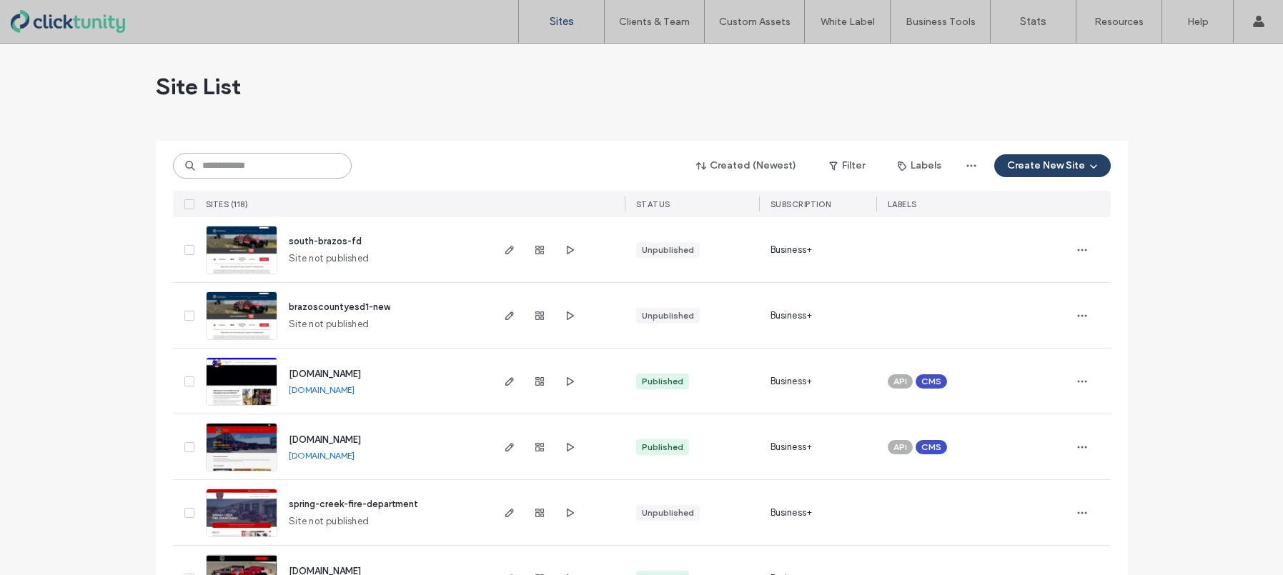
click at [285, 169] on input at bounding box center [262, 166] width 179 height 26
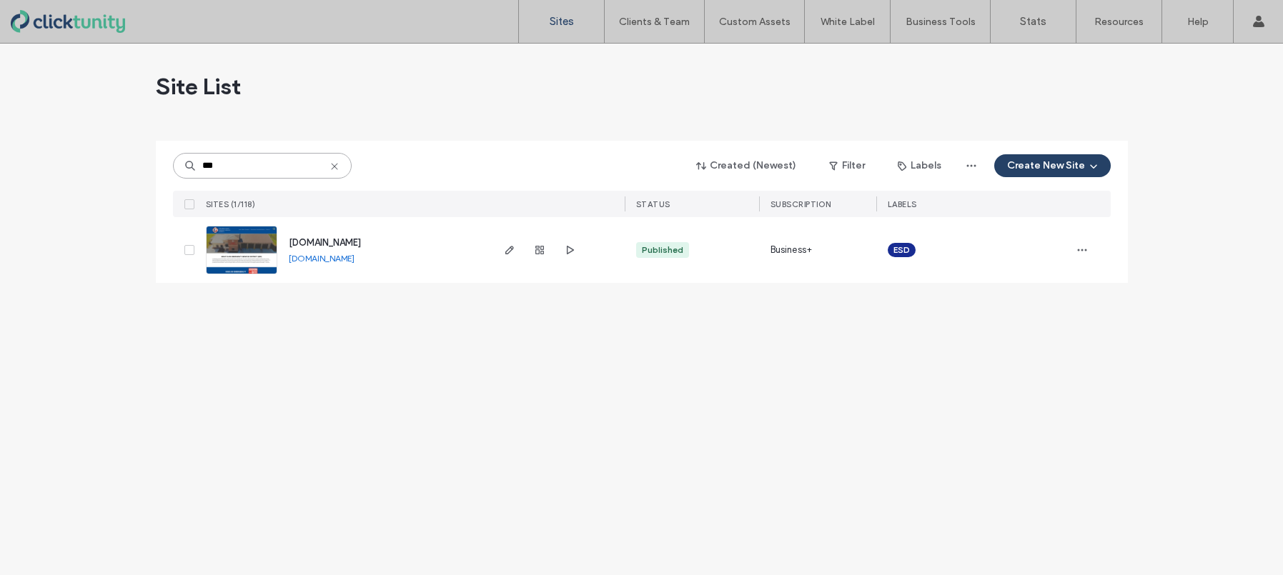
type input "***"
click at [308, 244] on span "[DOMAIN_NAME]" at bounding box center [325, 242] width 72 height 11
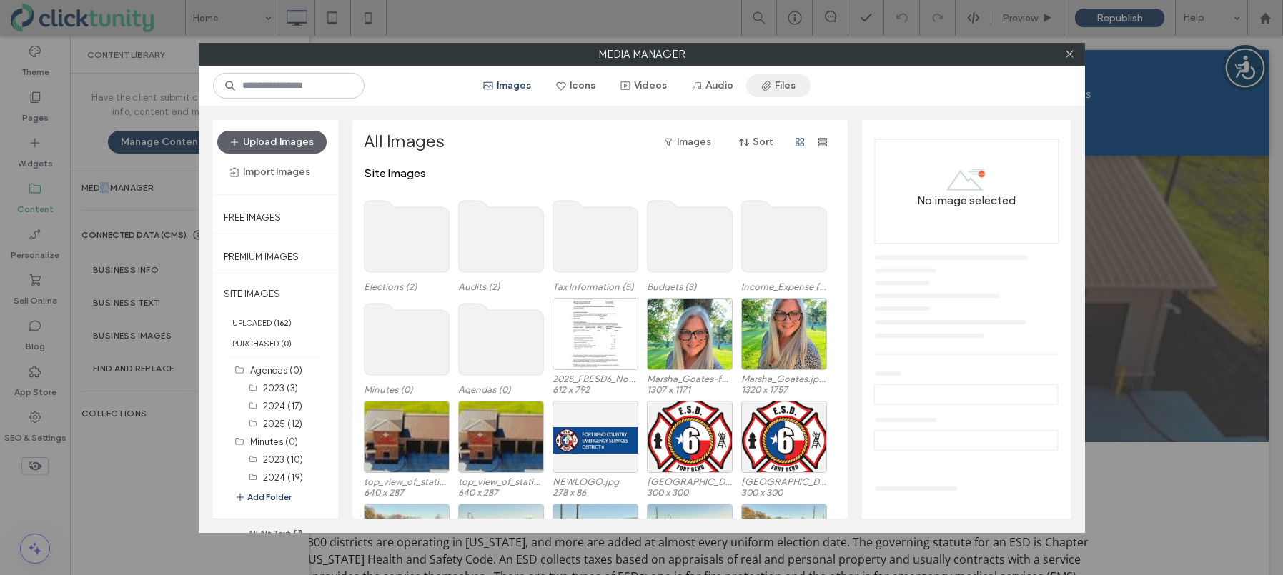
click at [781, 93] on button "Files" at bounding box center [778, 85] width 64 height 23
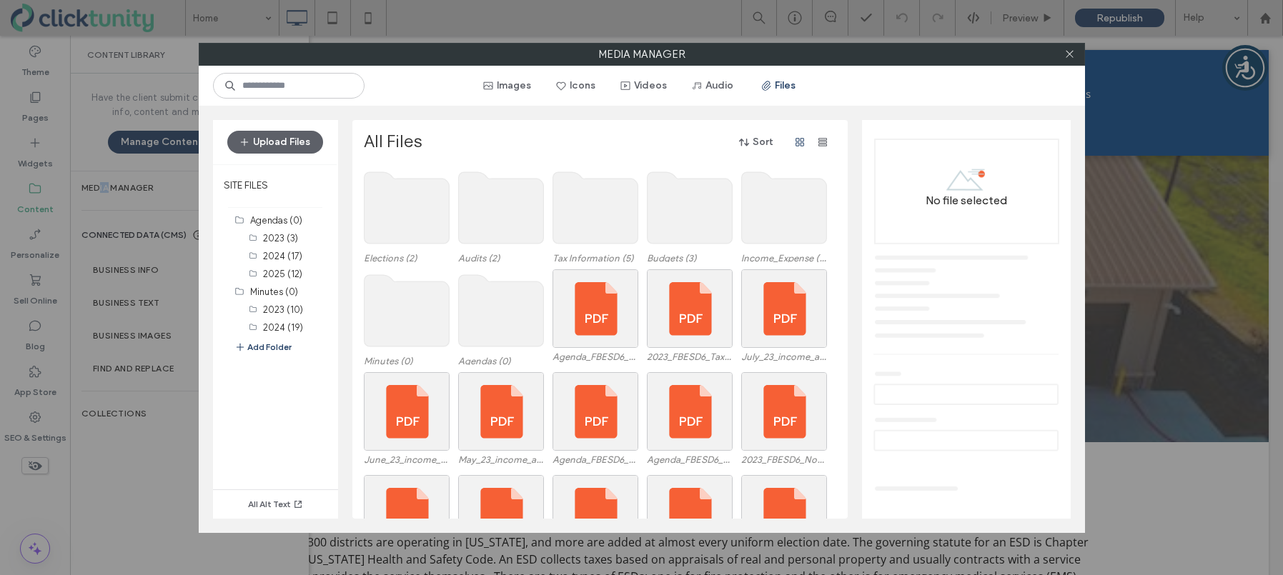
click at [499, 310] on use at bounding box center [500, 310] width 85 height 71
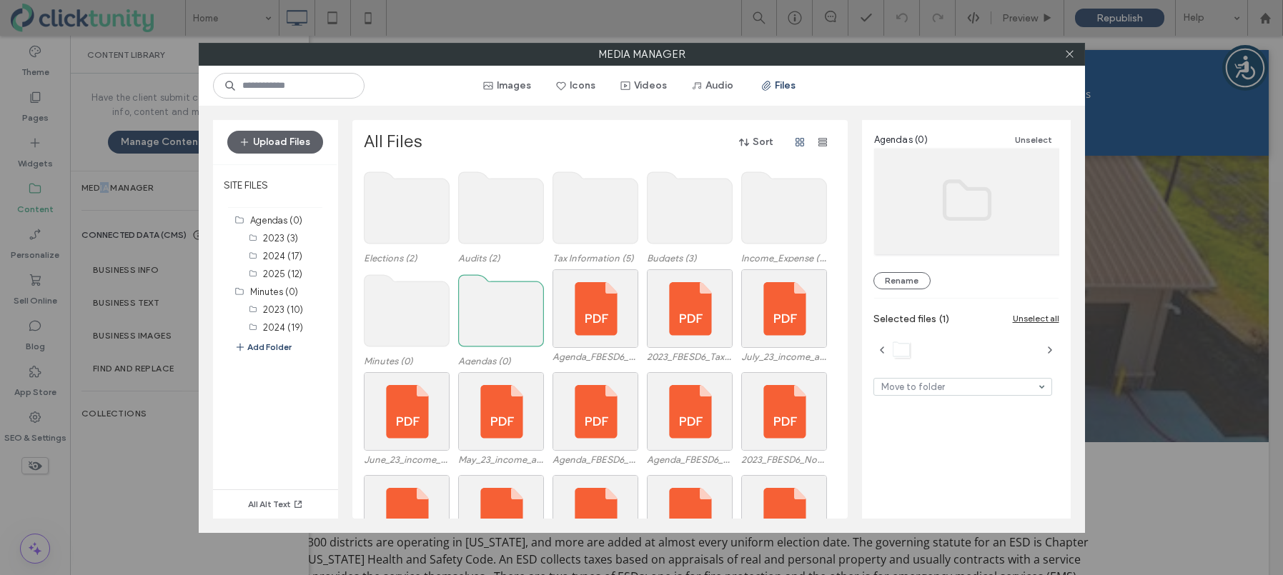
click at [499, 310] on use at bounding box center [500, 310] width 85 height 71
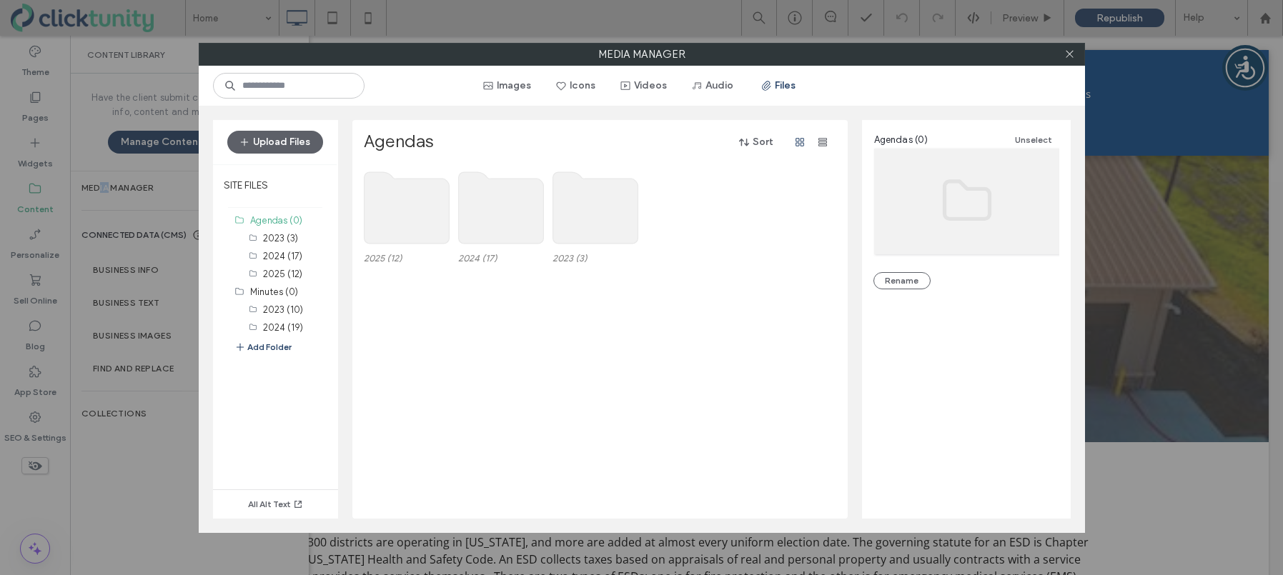
click at [413, 207] on use at bounding box center [406, 207] width 85 height 71
click at [410, 208] on use at bounding box center [406, 207] width 85 height 71
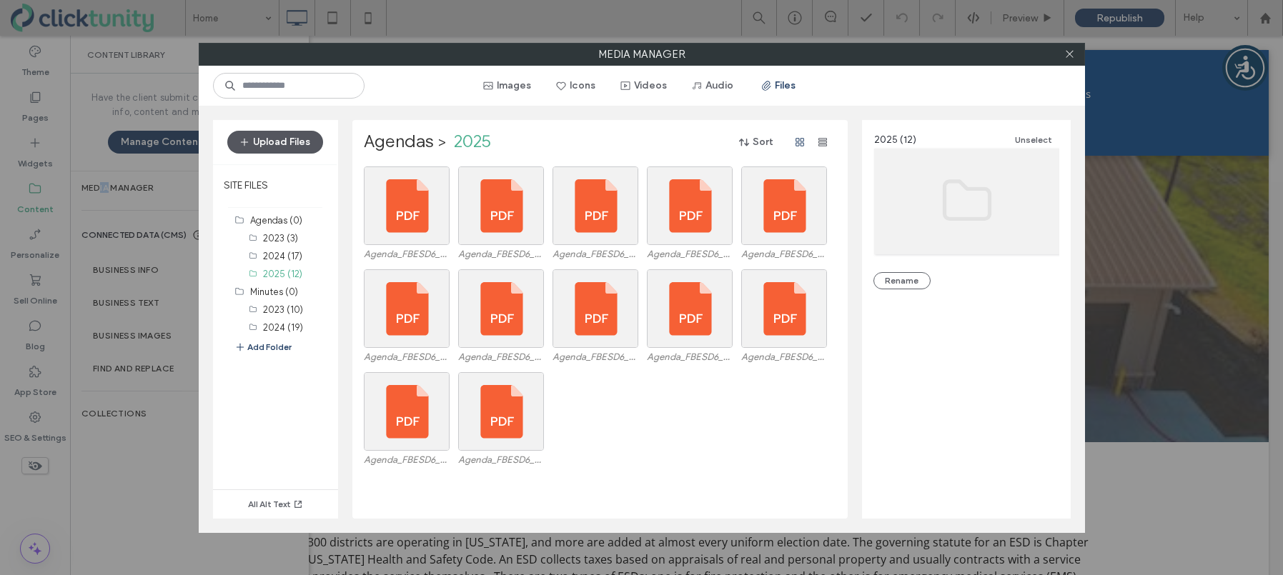
click at [316, 149] on button "Upload Files" at bounding box center [275, 142] width 96 height 23
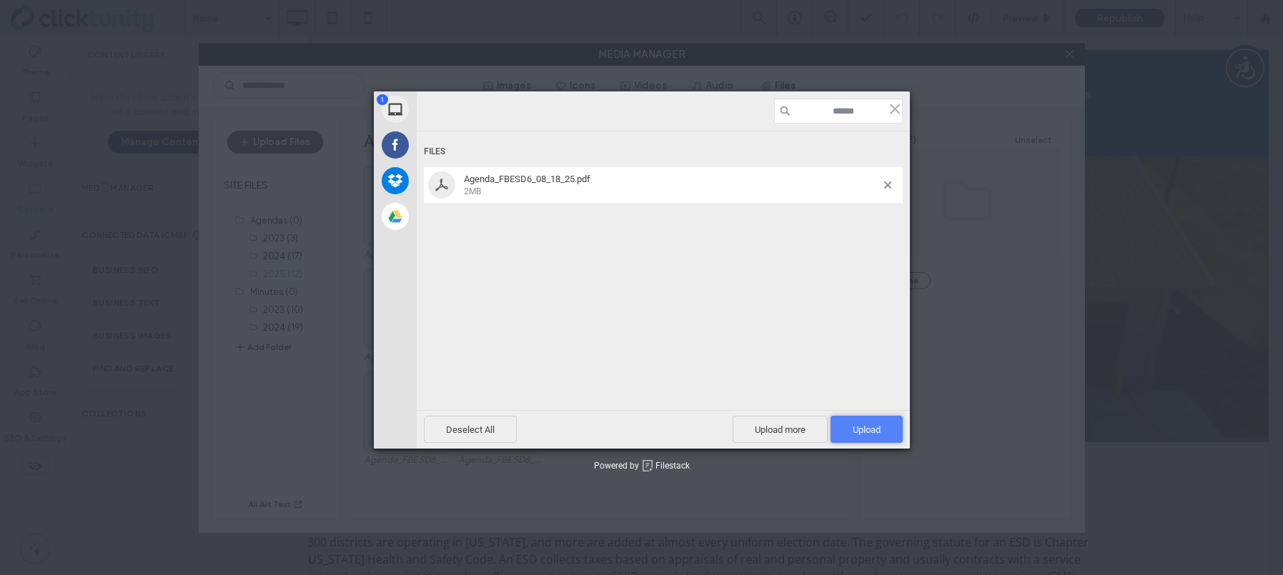
click at [861, 426] on span "Upload 1" at bounding box center [867, 430] width 28 height 11
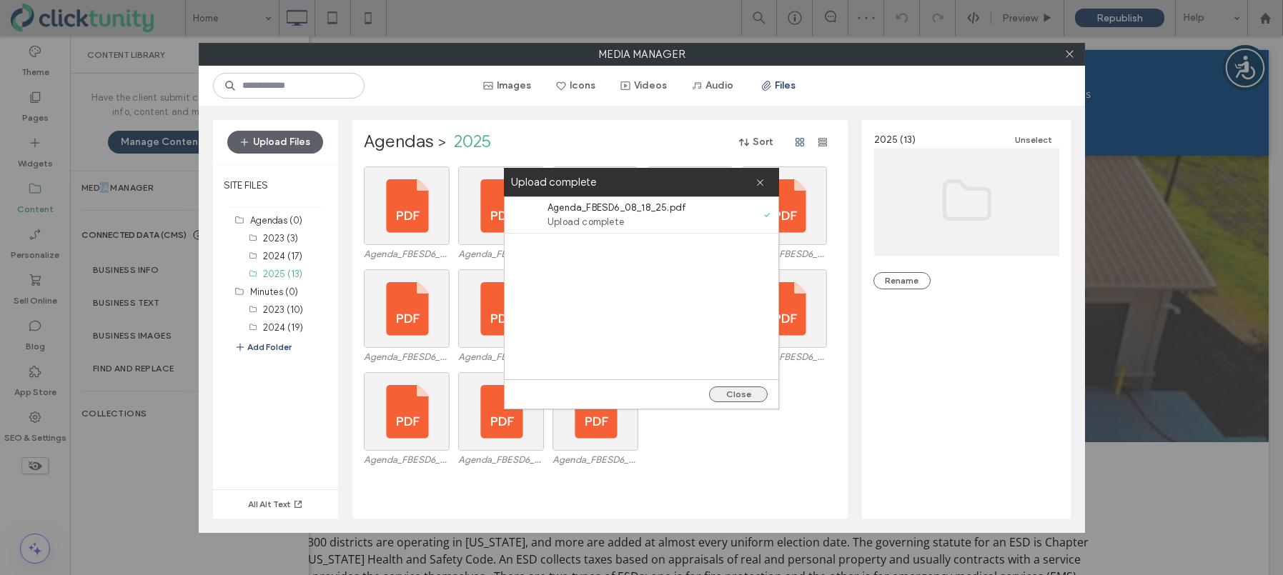
click at [739, 394] on button "Close" at bounding box center [738, 395] width 59 height 16
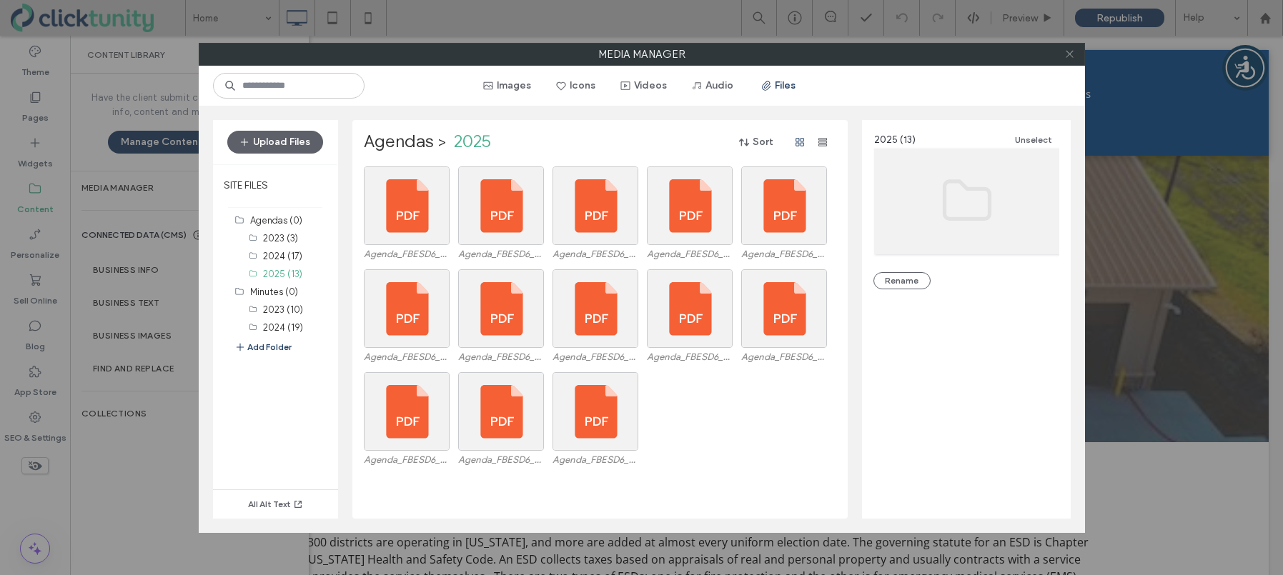
click at [1070, 57] on icon at bounding box center [1069, 54] width 11 height 11
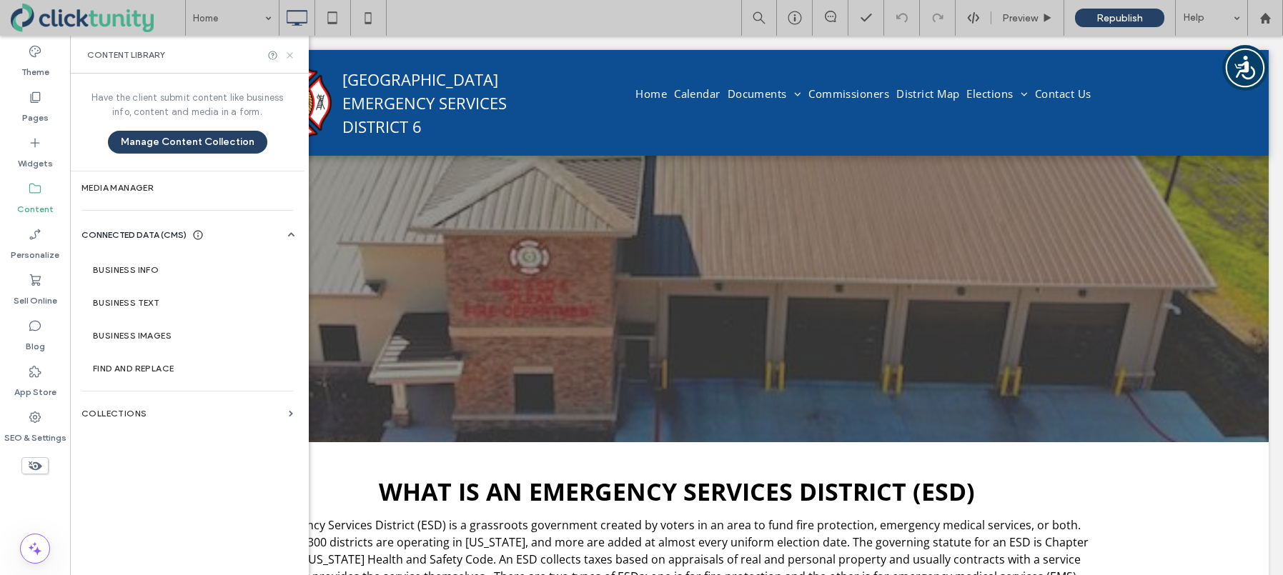
click at [292, 56] on icon at bounding box center [290, 55] width 11 height 11
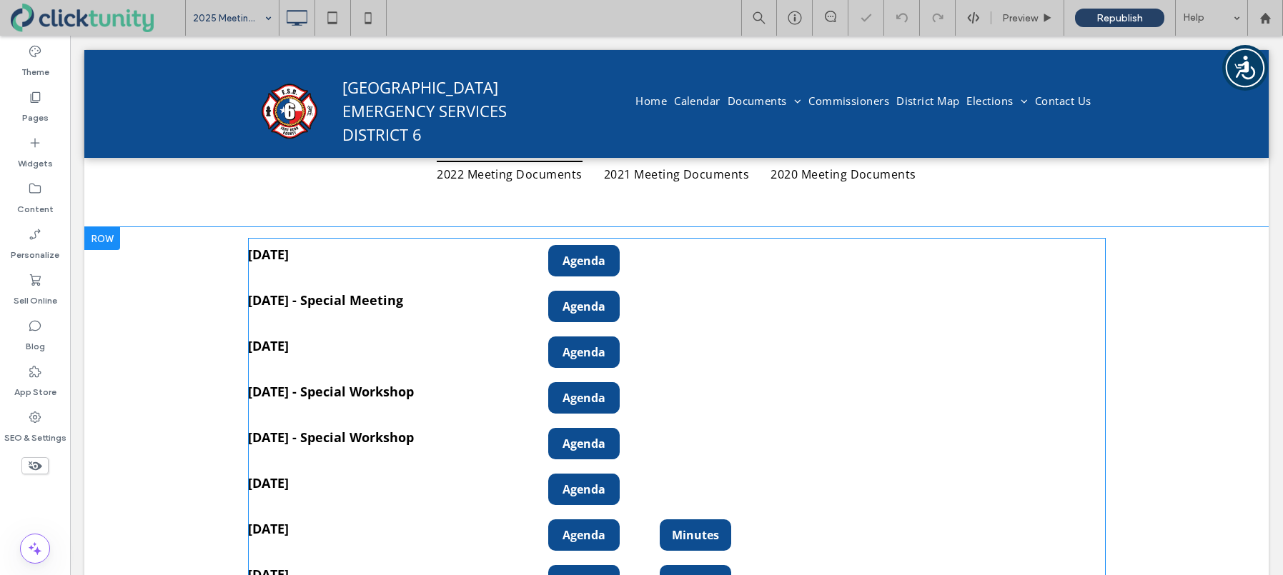
scroll to position [229, 0]
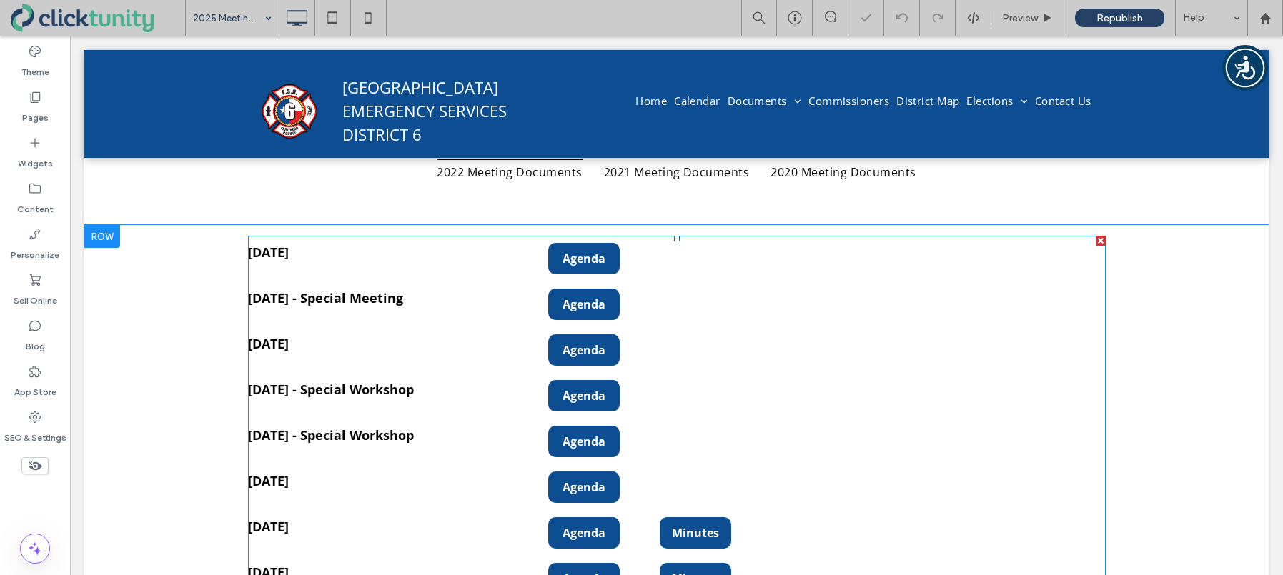
click at [486, 270] on span at bounding box center [677, 487] width 858 height 503
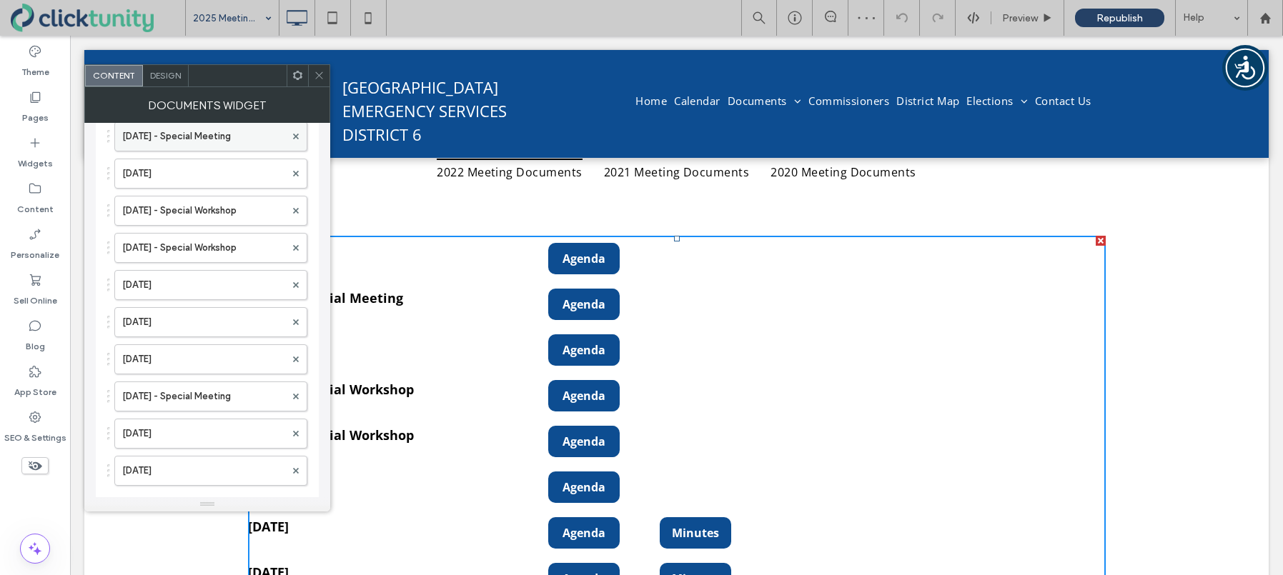
scroll to position [118, 0]
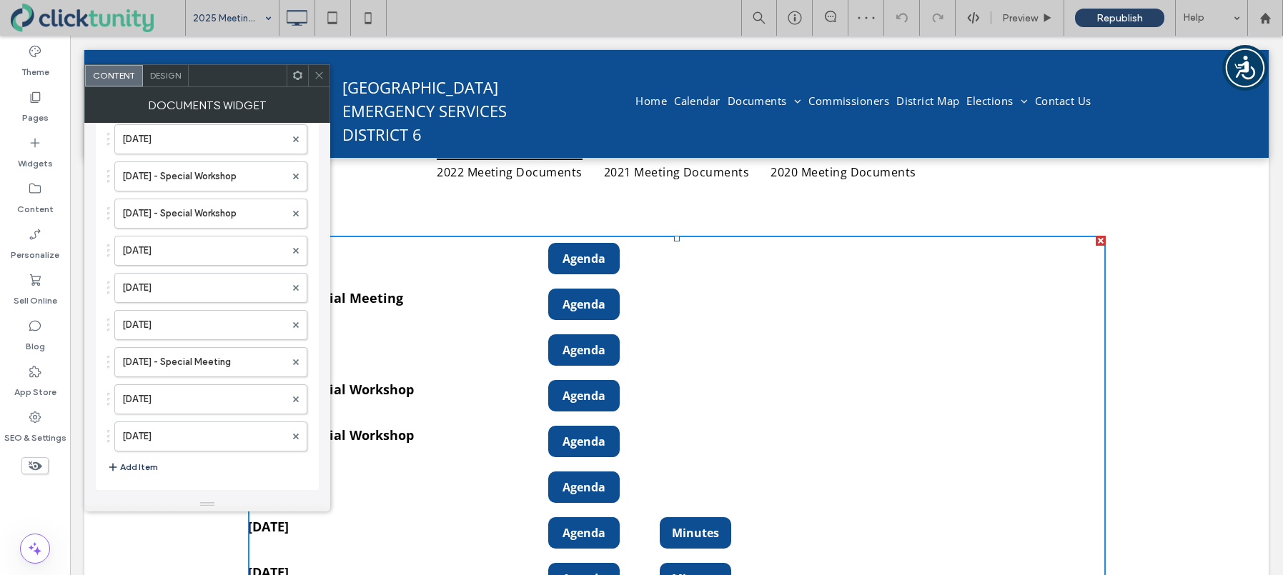
click at [130, 464] on button "Add Item" at bounding box center [132, 467] width 51 height 17
click at [155, 467] on label at bounding box center [203, 470] width 163 height 14
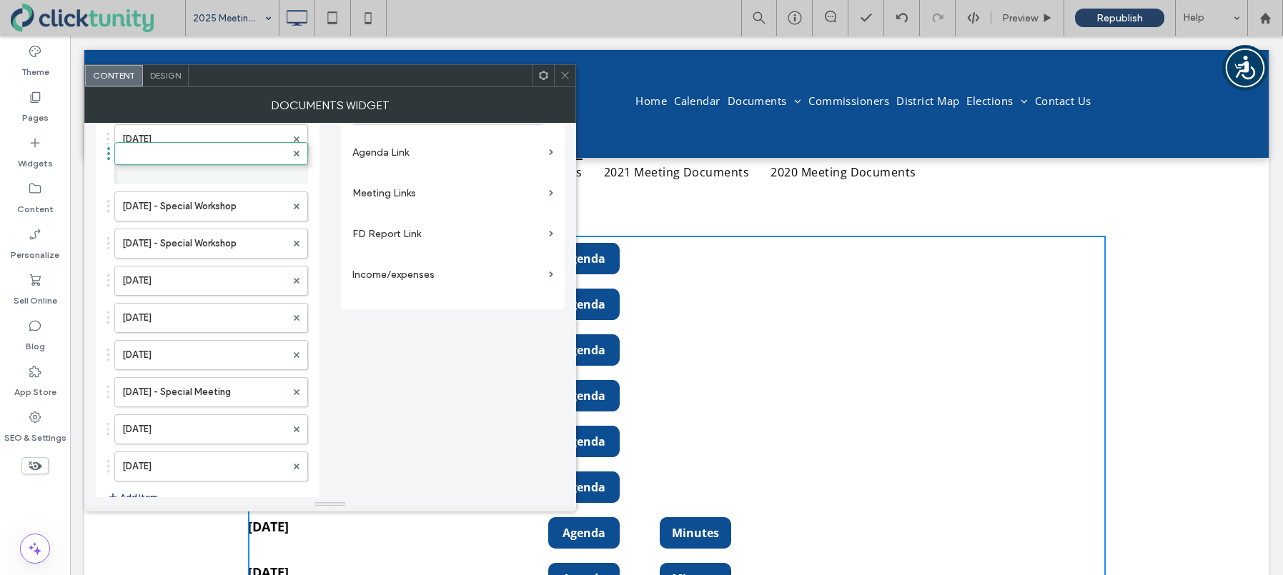
scroll to position [6, 0]
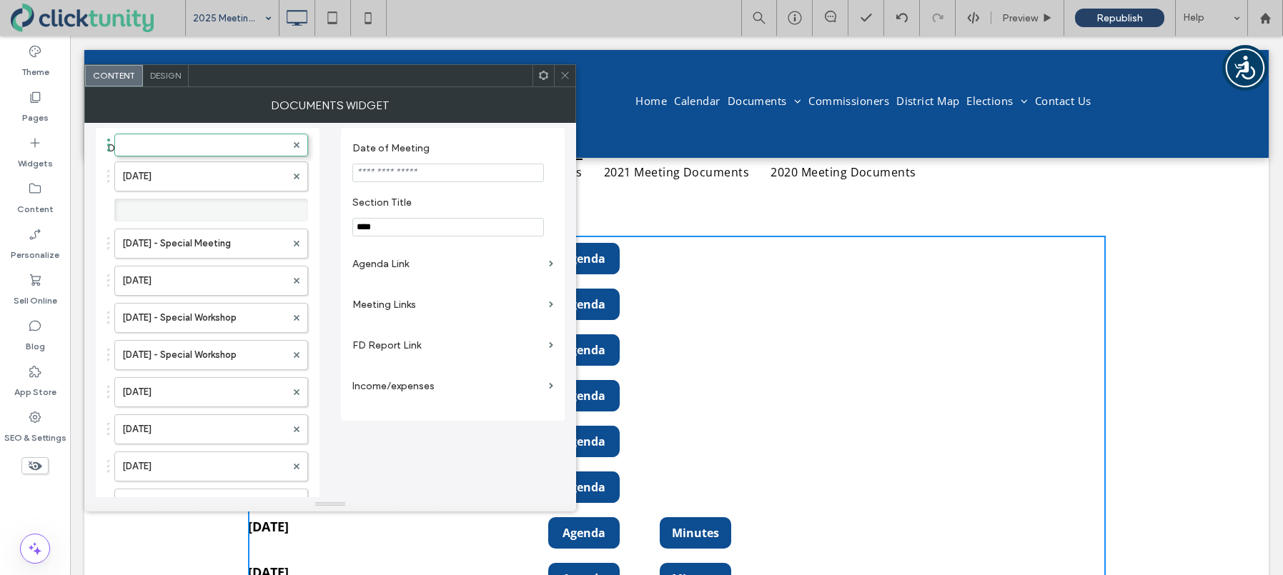
drag, startPoint x: 160, startPoint y: 470, endPoint x: 183, endPoint y: 127, distance: 343.9
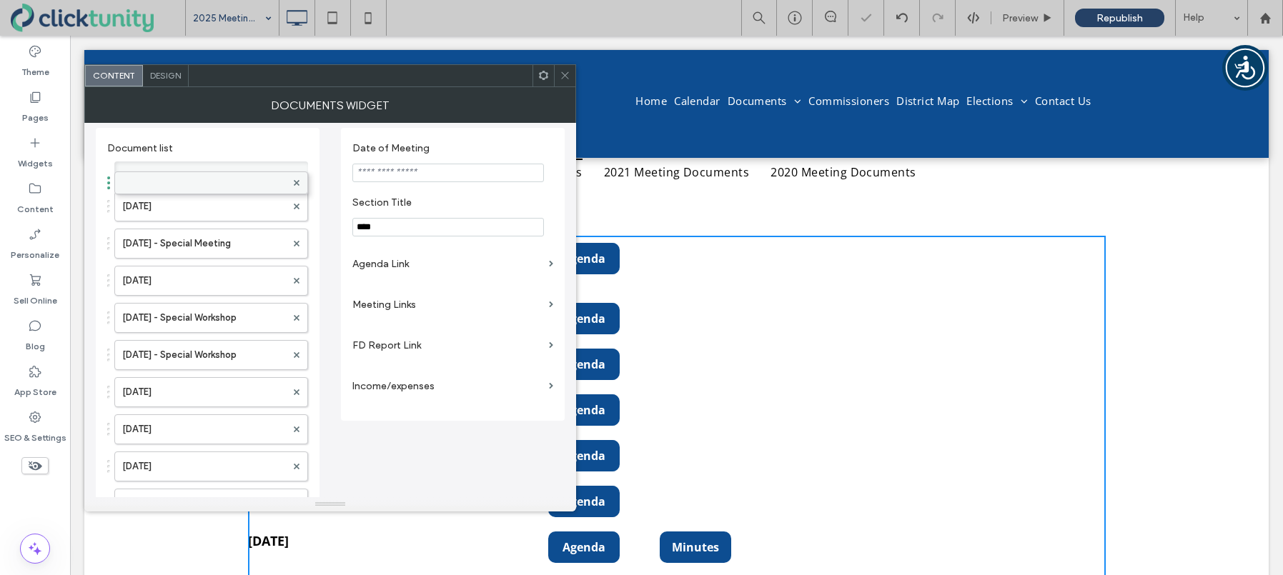
drag, startPoint x: 159, startPoint y: 206, endPoint x: 164, endPoint y: 172, distance: 34.7
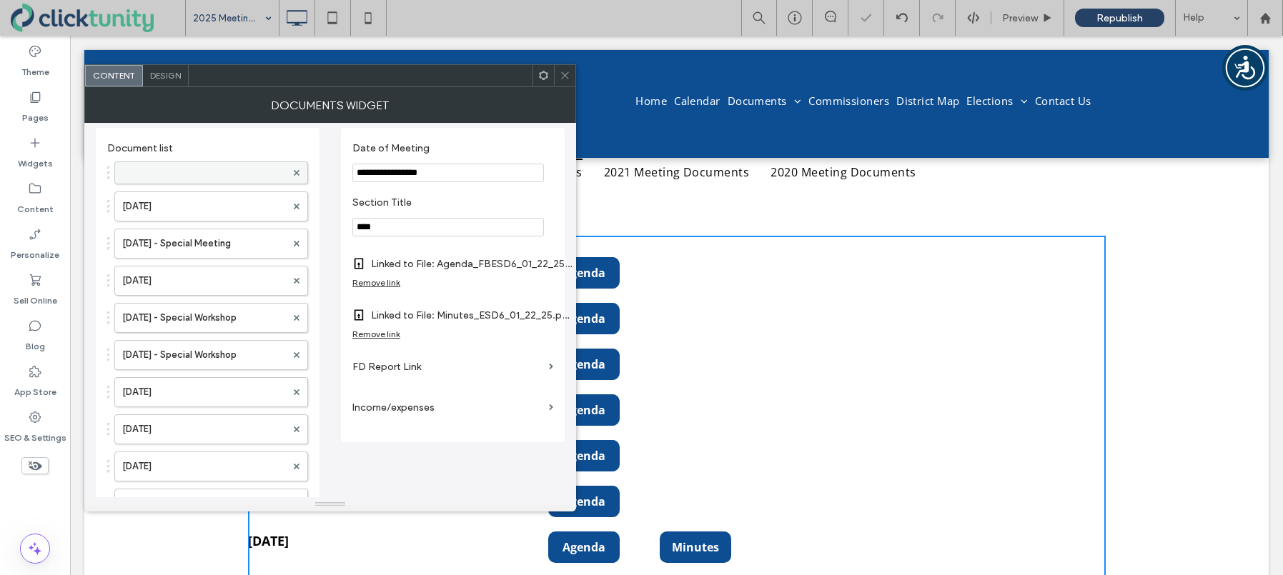
click at [164, 174] on label at bounding box center [204, 173] width 164 height 14
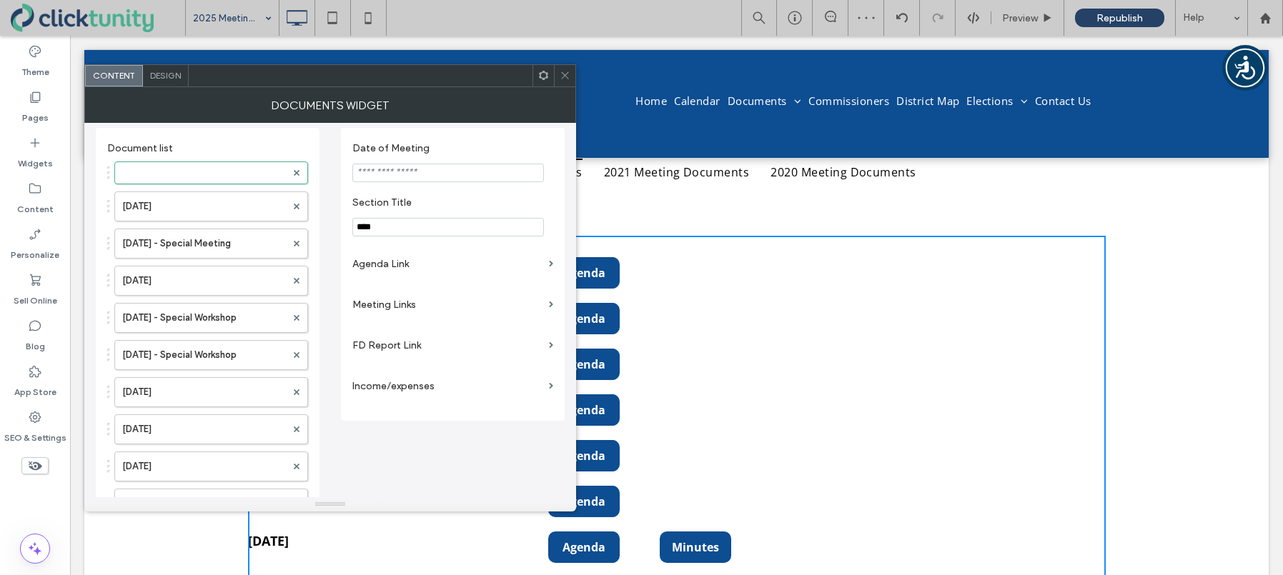
click at [380, 172] on input "Date of Meeting" at bounding box center [448, 173] width 192 height 19
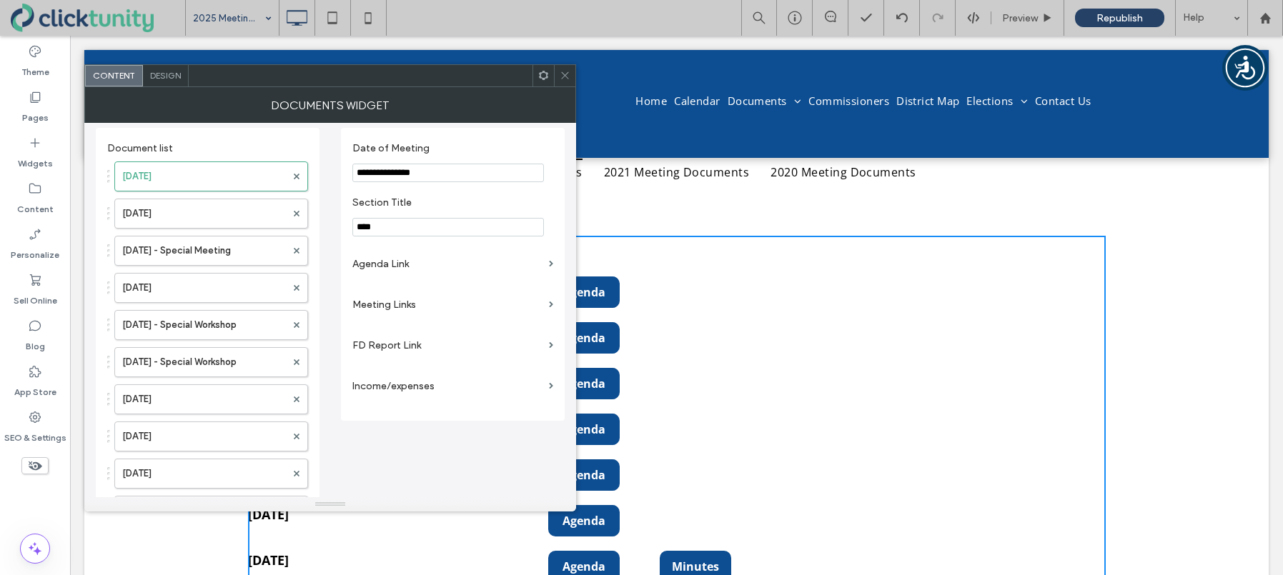
type input "**********"
click at [376, 229] on input "****" at bounding box center [448, 227] width 192 height 19
type input "****"
click at [396, 266] on label "Agenda Link" at bounding box center [447, 264] width 191 height 26
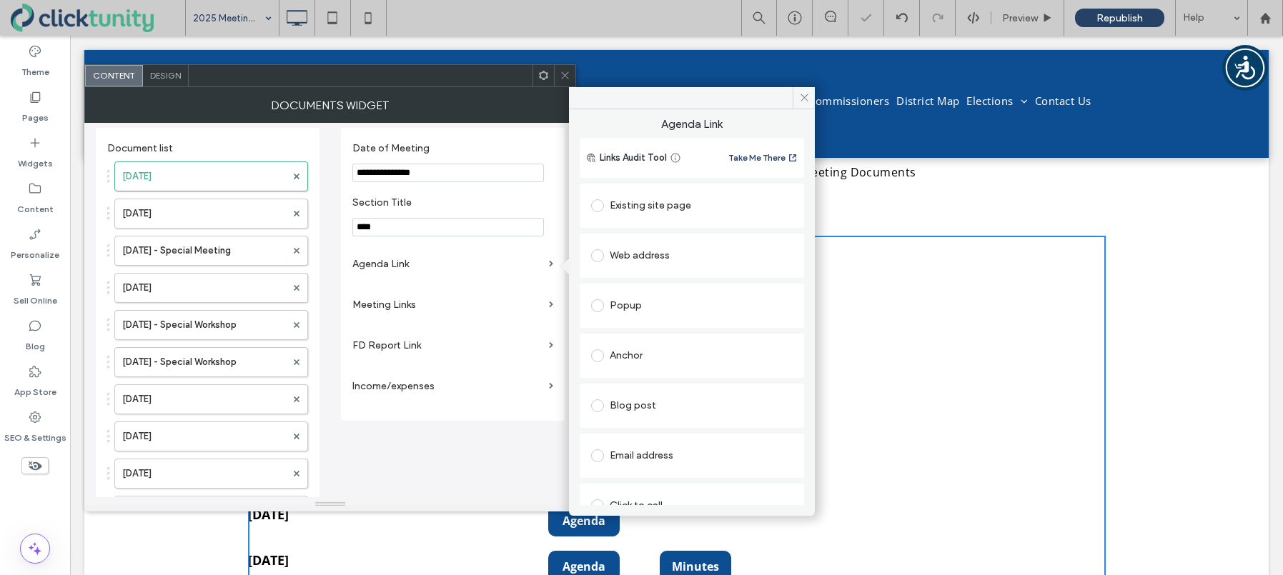
scroll to position [73, 0]
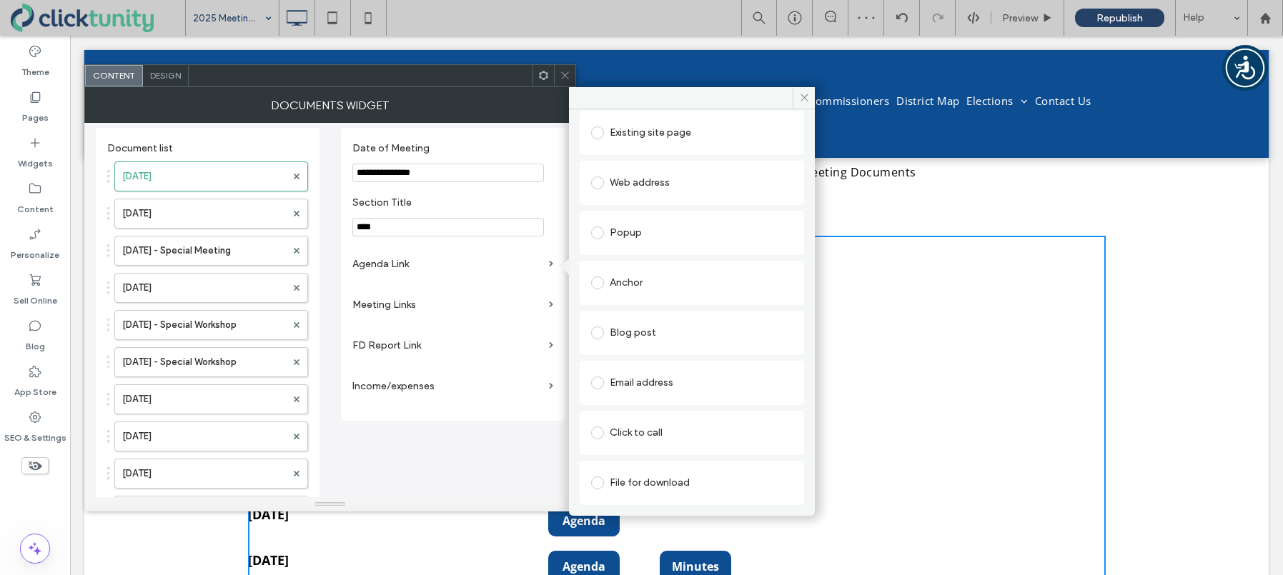
drag, startPoint x: 599, startPoint y: 485, endPoint x: 615, endPoint y: 468, distance: 23.8
click at [599, 485] on span at bounding box center [597, 483] width 13 height 13
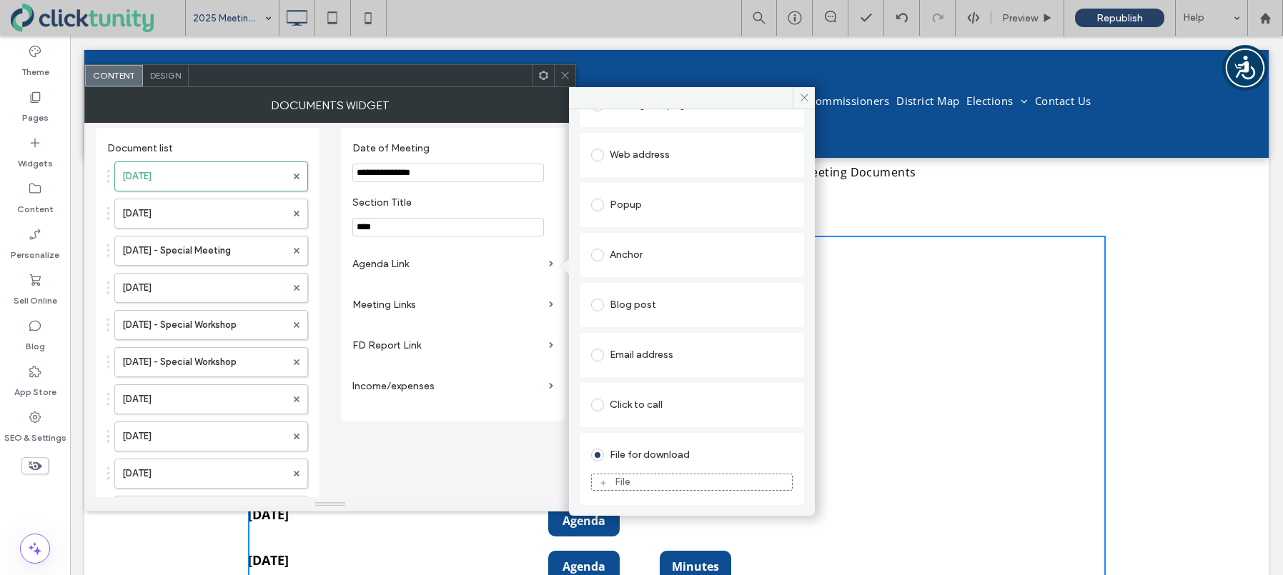
click at [620, 476] on div "File" at bounding box center [623, 482] width 16 height 12
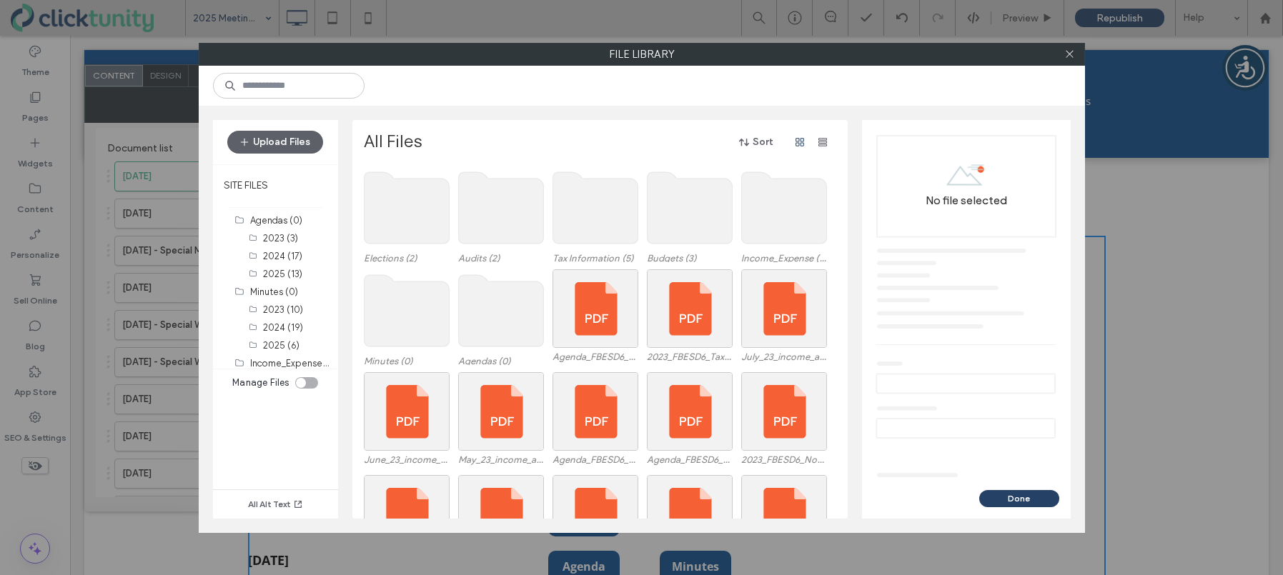
click at [503, 316] on use at bounding box center [500, 310] width 85 height 71
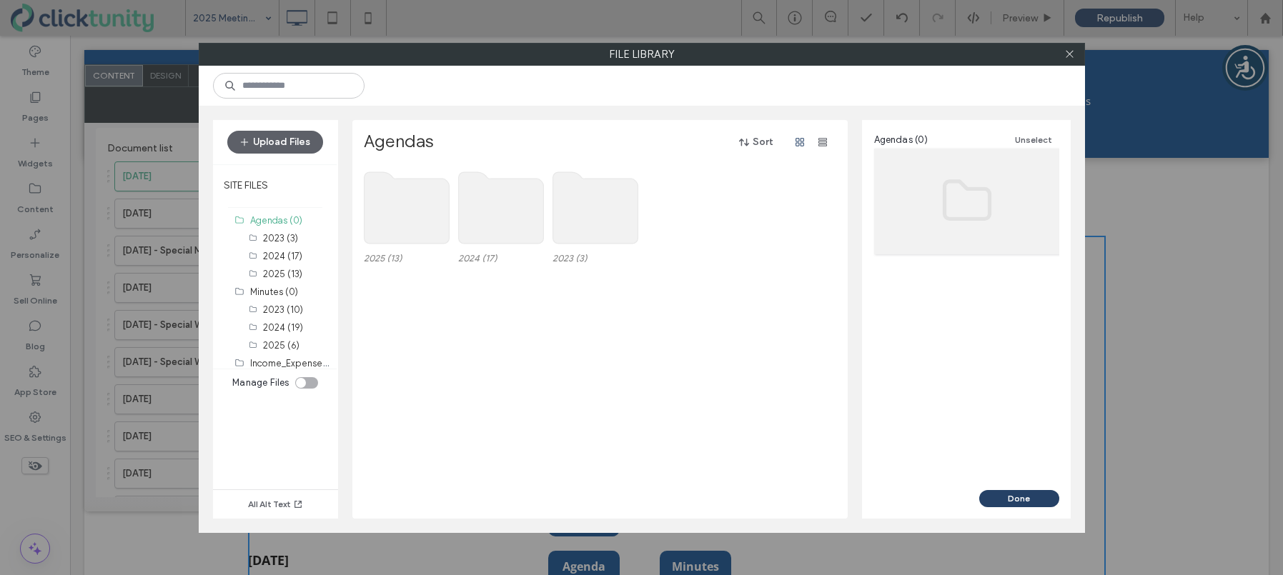
click at [394, 220] on use at bounding box center [406, 207] width 85 height 71
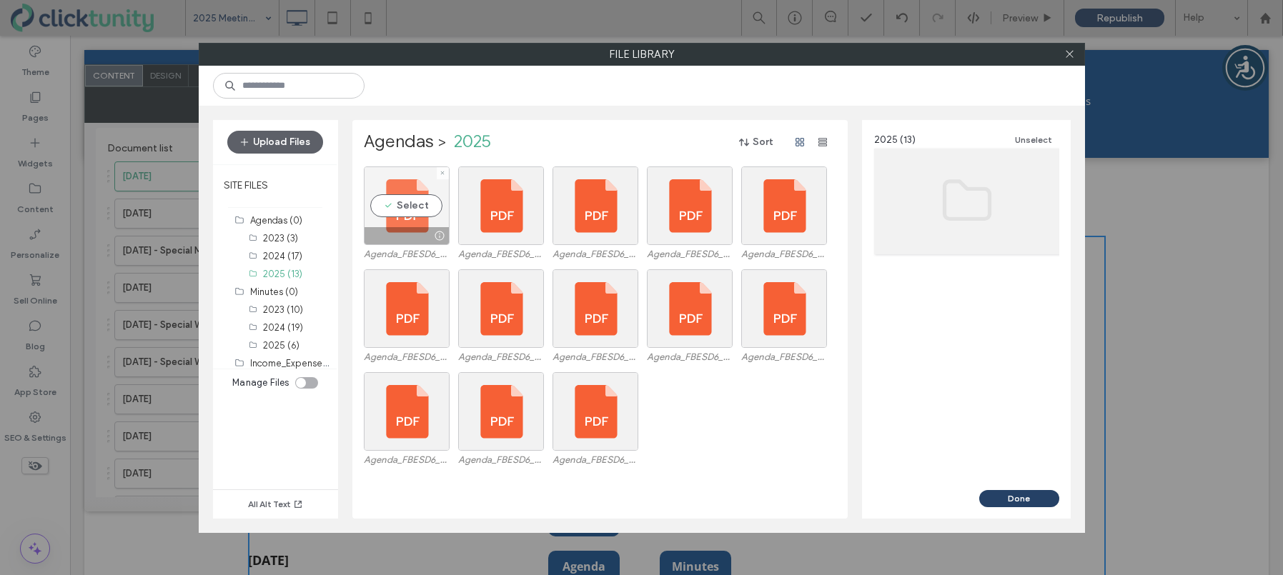
click at [399, 213] on div "Select" at bounding box center [407, 206] width 86 height 79
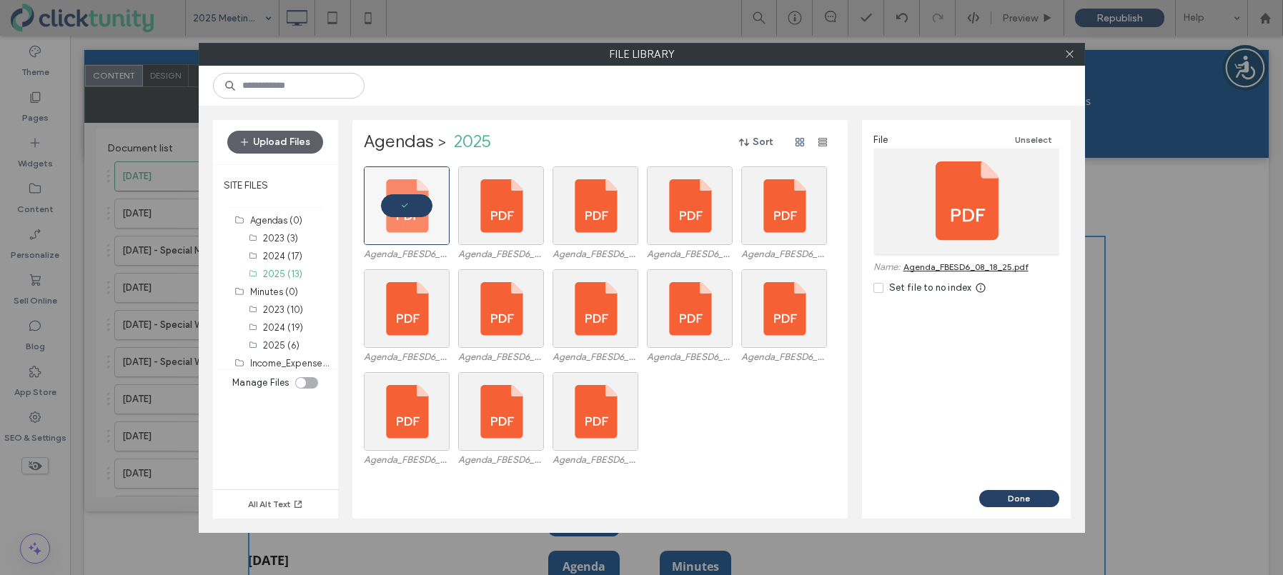
drag, startPoint x: 999, startPoint y: 493, endPoint x: 977, endPoint y: 475, distance: 28.4
click at [999, 493] on button "Done" at bounding box center [1019, 498] width 80 height 17
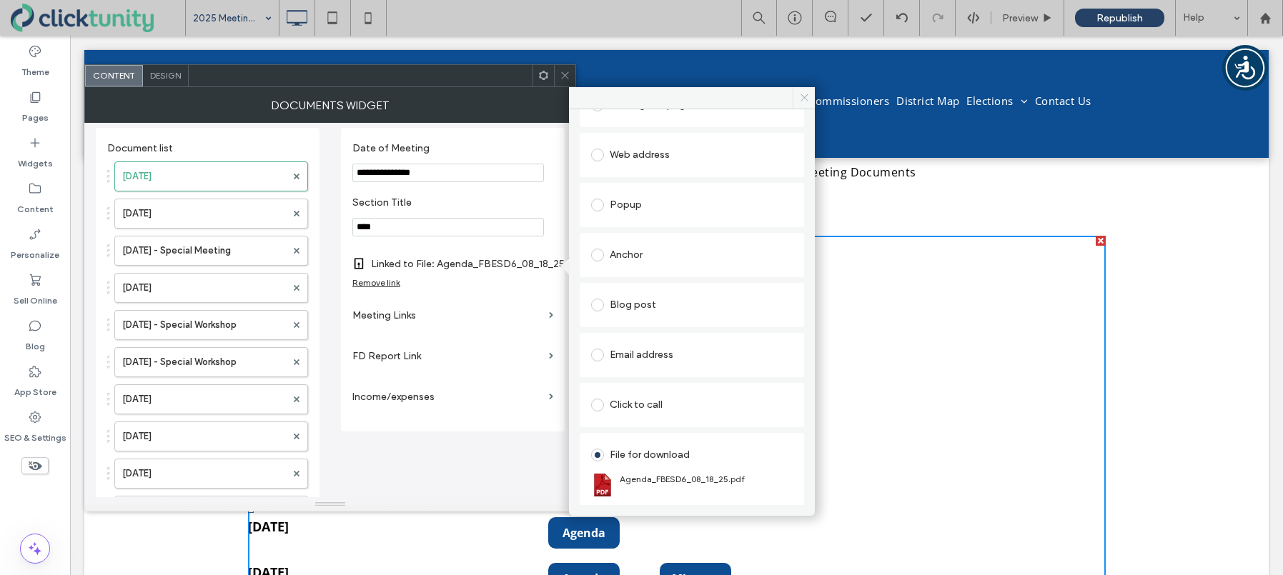
click at [806, 103] on span at bounding box center [804, 97] width 22 height 21
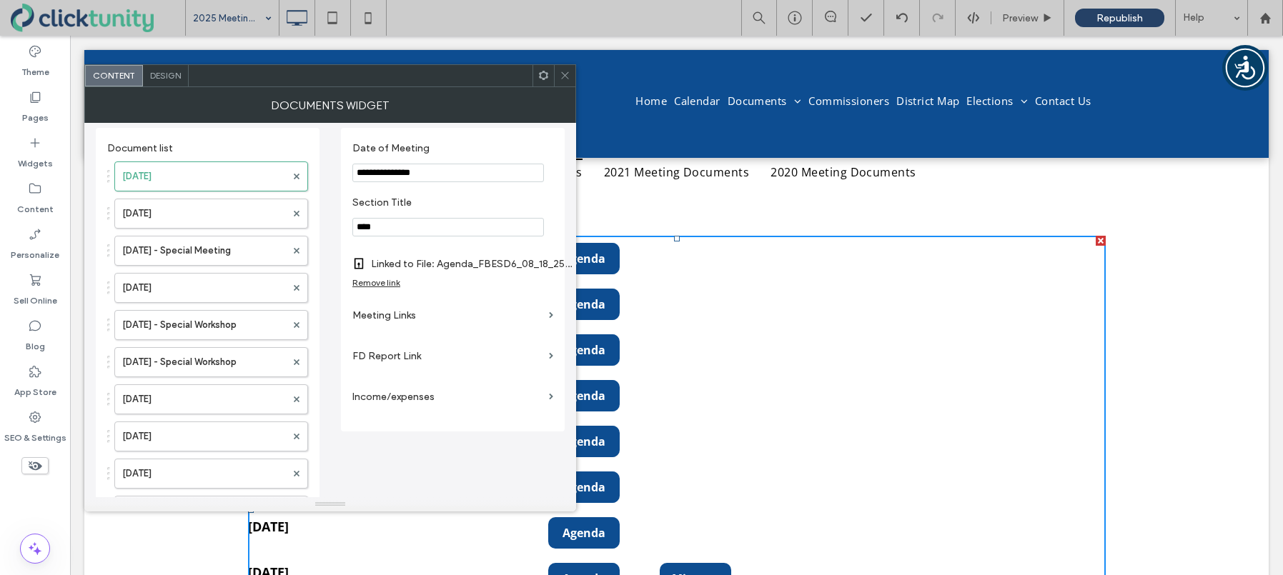
click at [565, 79] on icon at bounding box center [565, 75] width 11 height 11
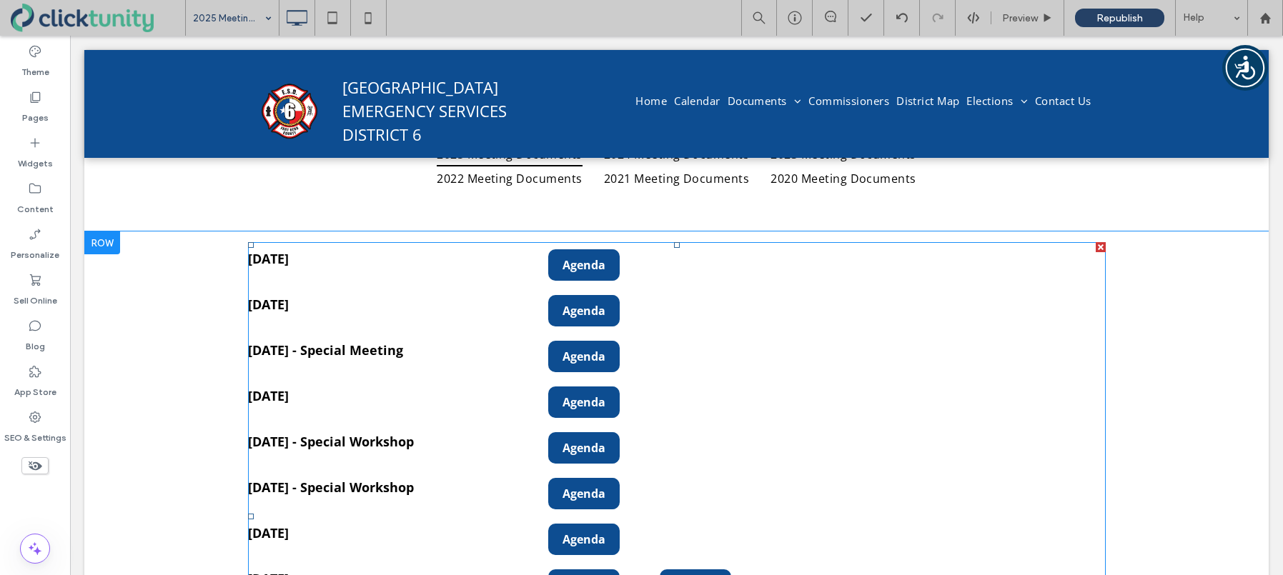
scroll to position [179, 0]
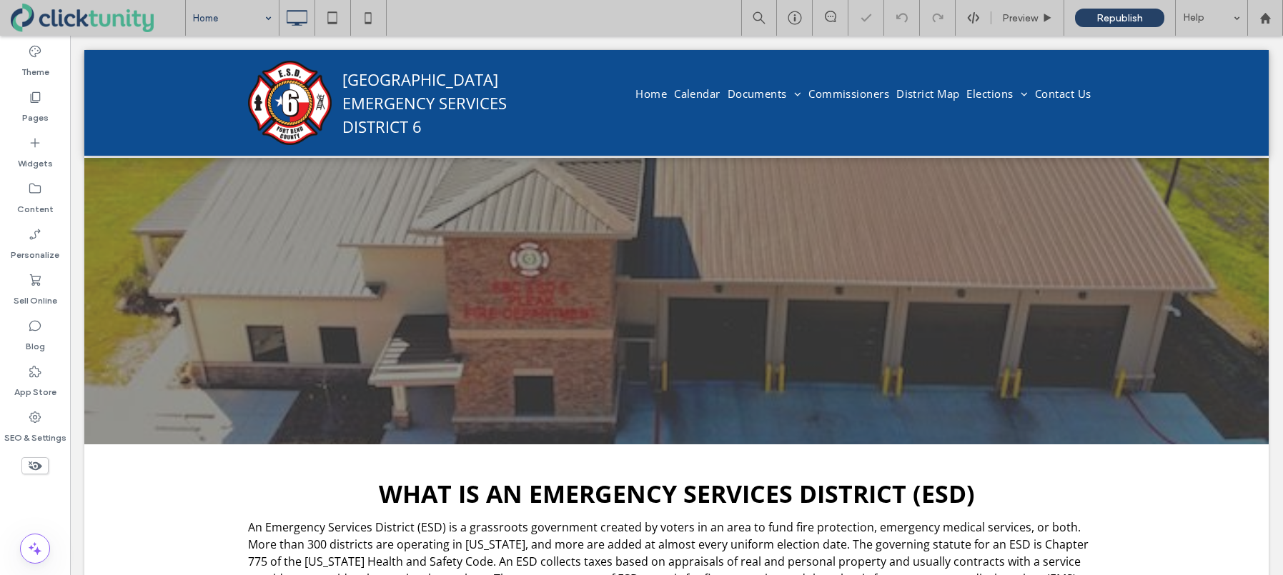
click at [218, 23] on input at bounding box center [228, 18] width 71 height 36
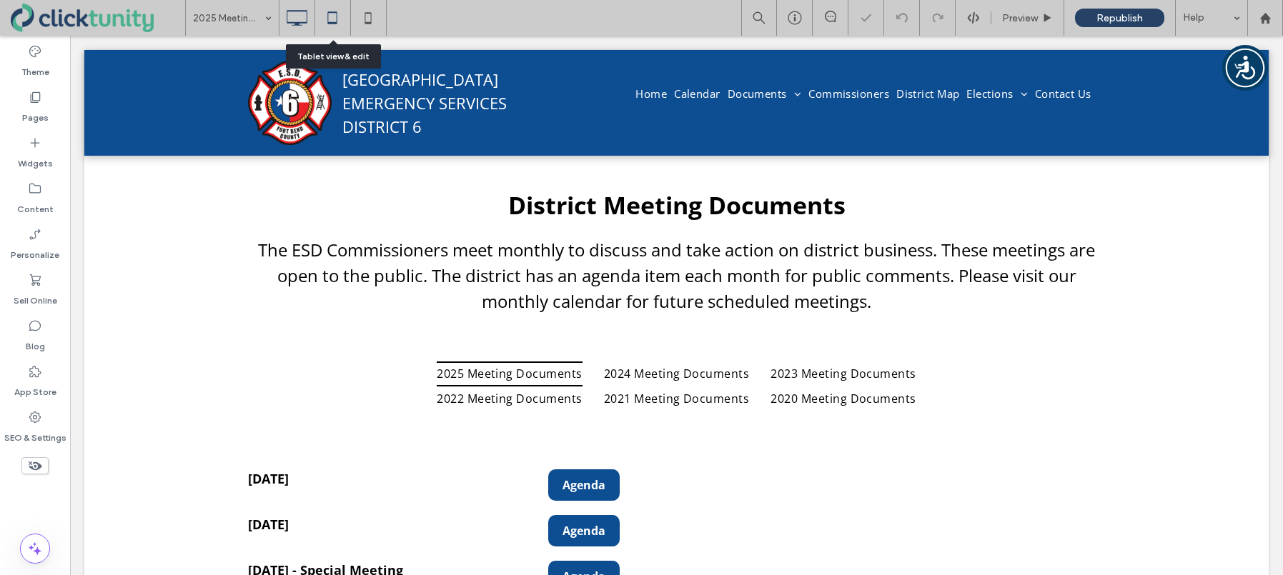
click at [332, 18] on icon at bounding box center [332, 18] width 29 height 29
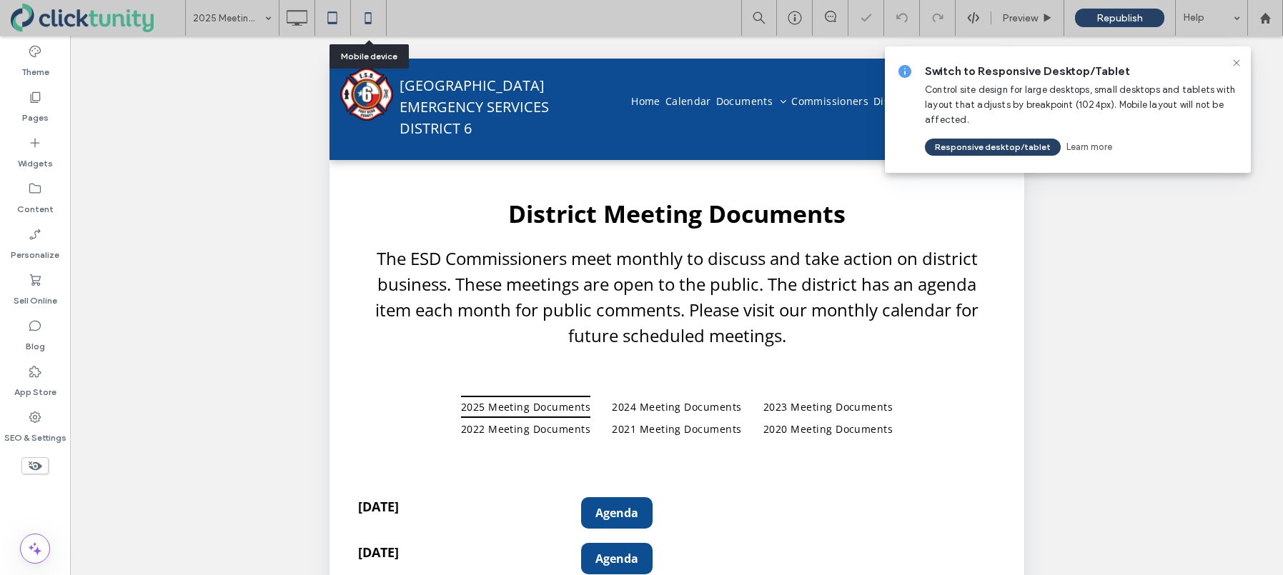
click at [370, 19] on icon at bounding box center [368, 18] width 29 height 29
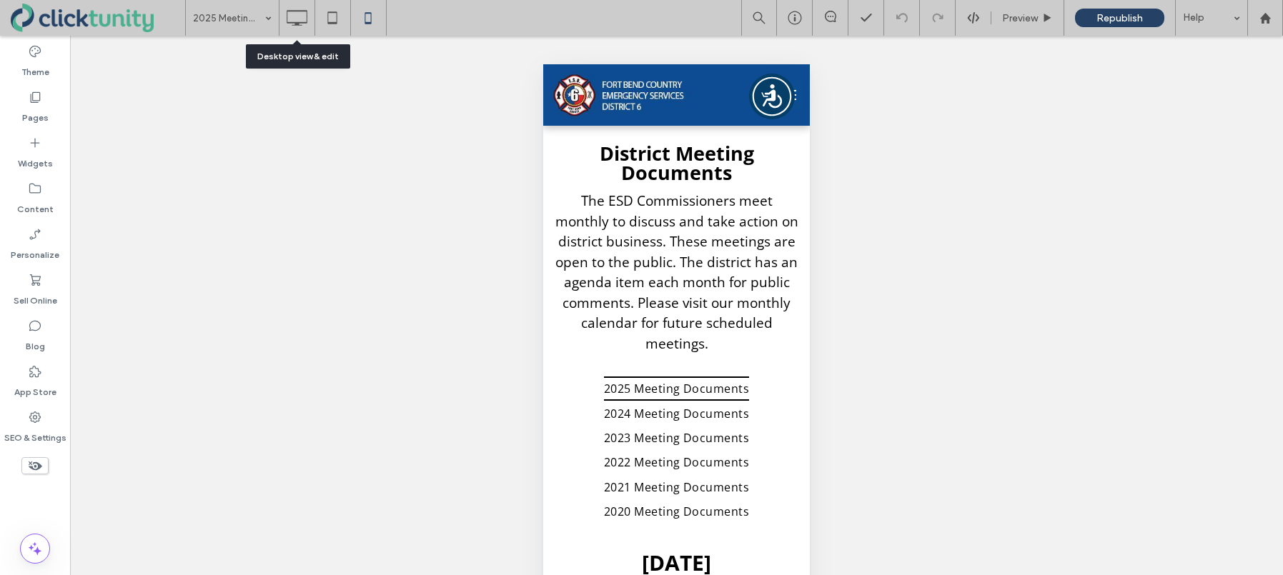
click at [302, 25] on icon at bounding box center [296, 18] width 29 height 29
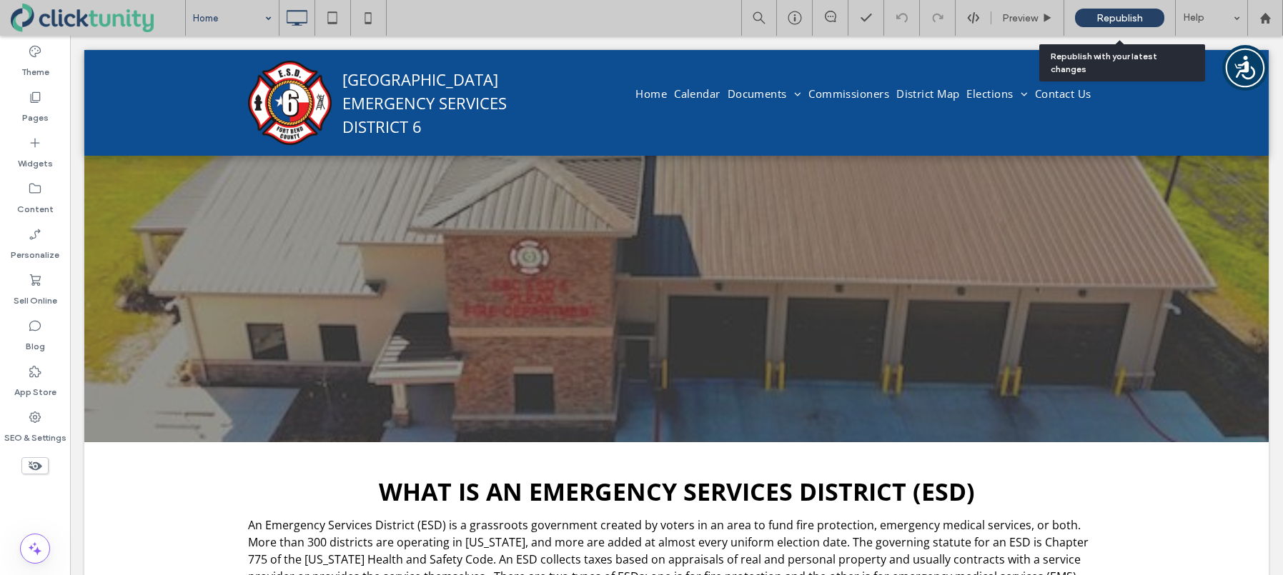
click at [1116, 21] on span "Republish" at bounding box center [1120, 18] width 46 height 12
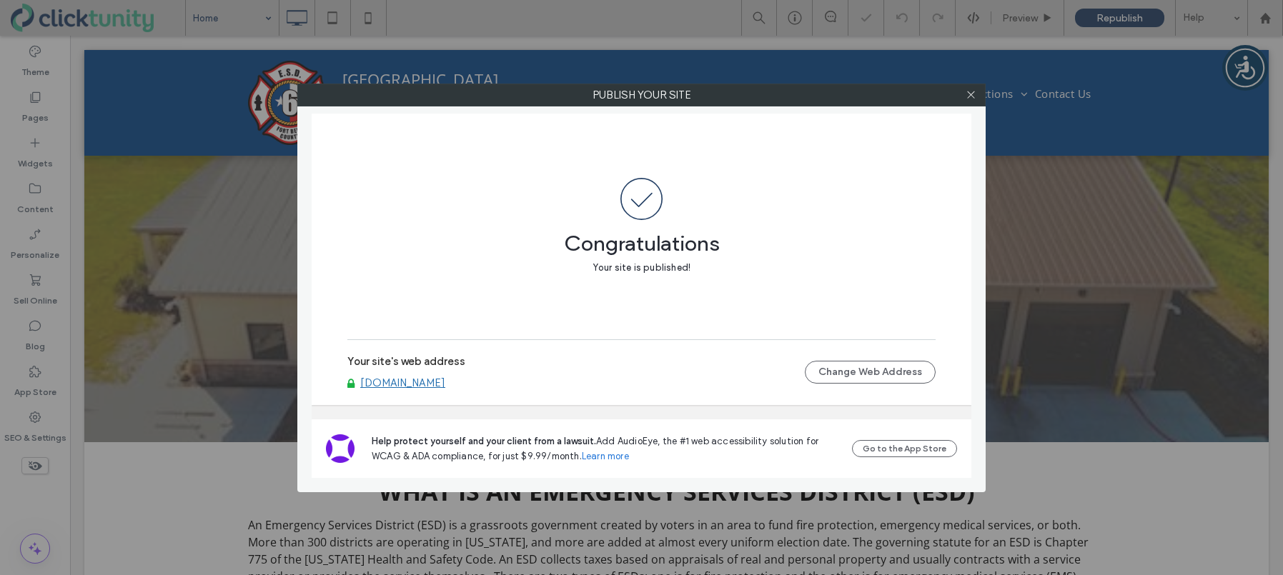
click at [414, 382] on link "www.fbcesd6.org" at bounding box center [402, 383] width 85 height 13
click at [974, 99] on icon at bounding box center [971, 94] width 11 height 11
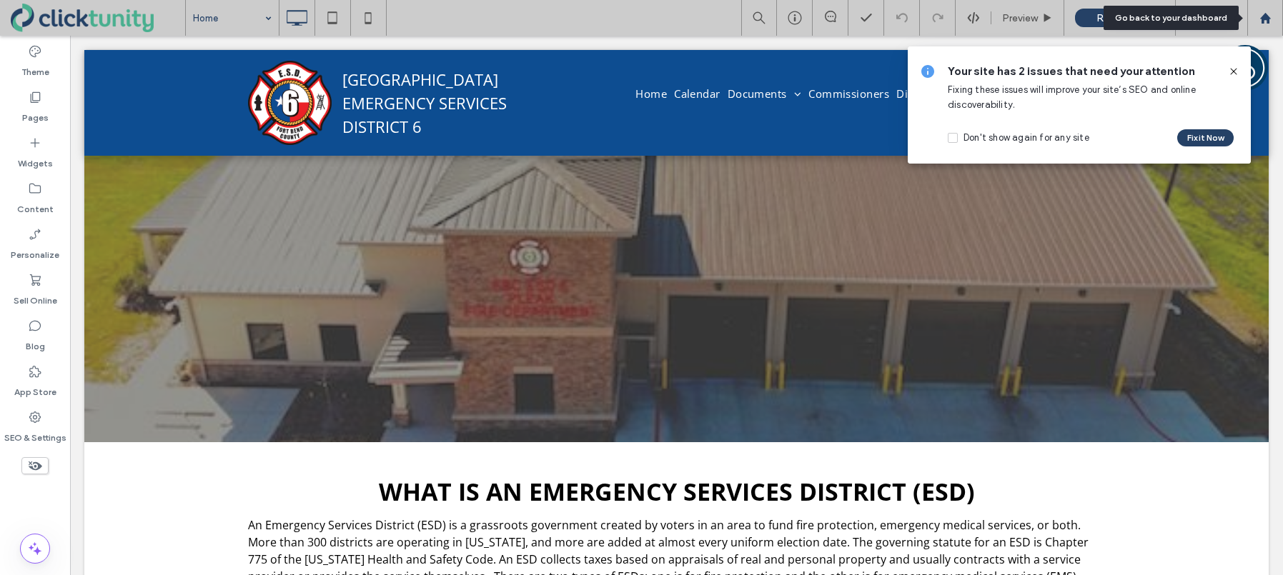
click at [1265, 23] on icon at bounding box center [1266, 18] width 12 height 12
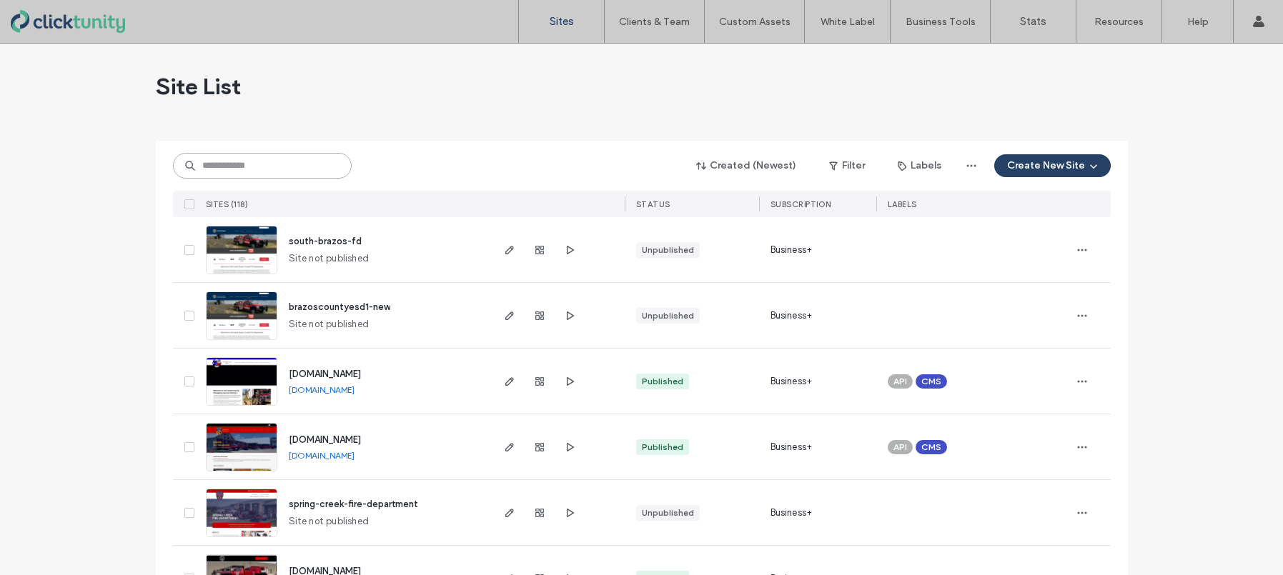
click at [269, 171] on input at bounding box center [262, 166] width 179 height 26
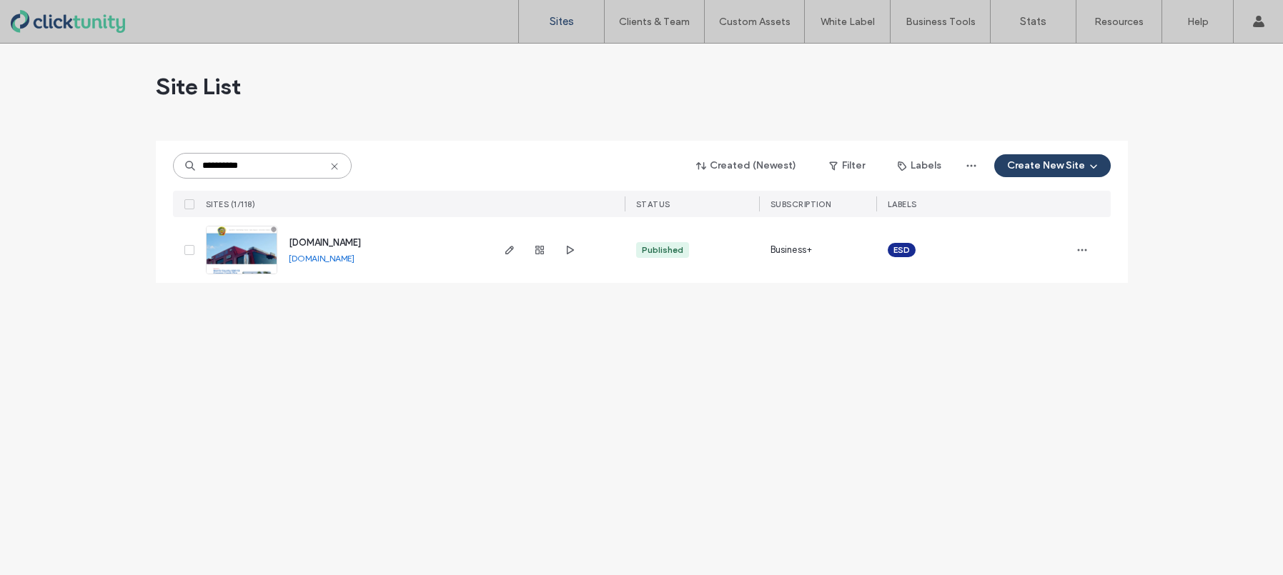
type input "**********"
click at [340, 243] on span "[DOMAIN_NAME]" at bounding box center [325, 242] width 72 height 11
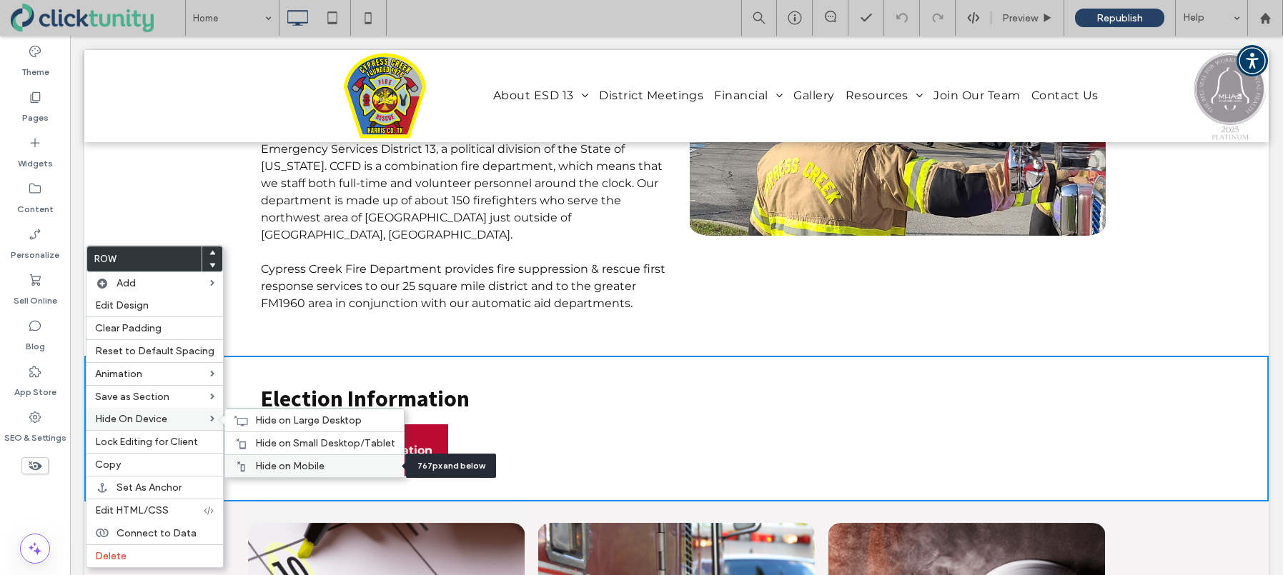
drag, startPoint x: 233, startPoint y: 465, endPoint x: 238, endPoint y: 459, distance: 7.6
click at [235, 464] on icon at bounding box center [240, 466] width 11 height 11
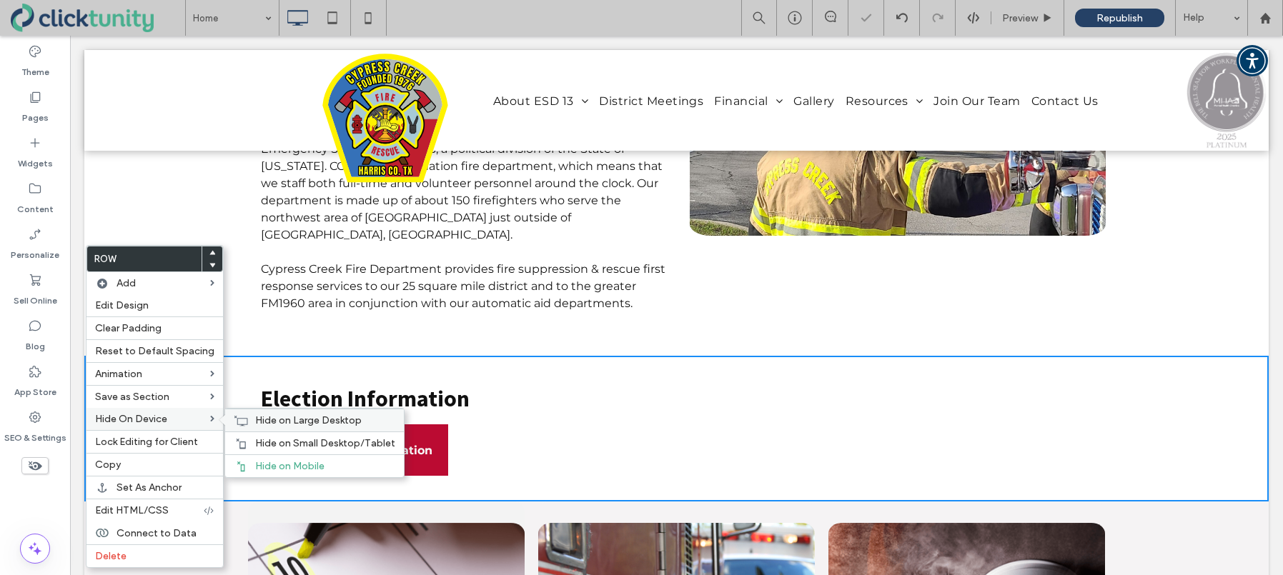
drag, startPoint x: 241, startPoint y: 447, endPoint x: 244, endPoint y: 429, distance: 18.2
click at [241, 447] on icon at bounding box center [240, 443] width 11 height 11
click at [244, 424] on div "Hide on Large Desktop" at bounding box center [314, 420] width 179 height 23
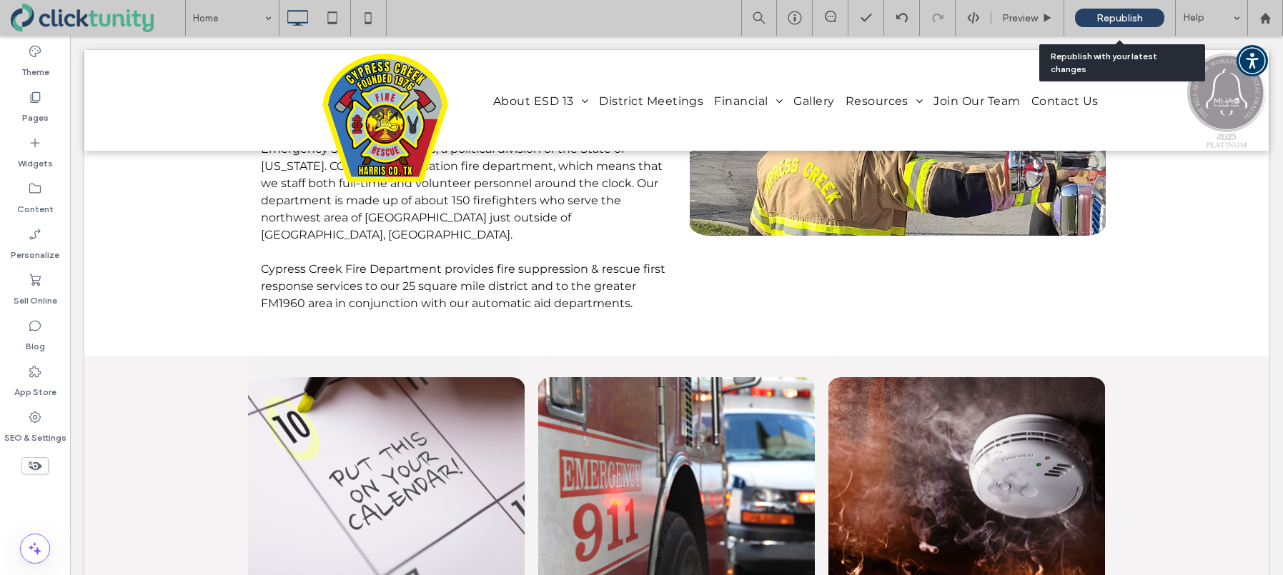
click at [1104, 20] on span "Republish" at bounding box center [1120, 18] width 46 height 12
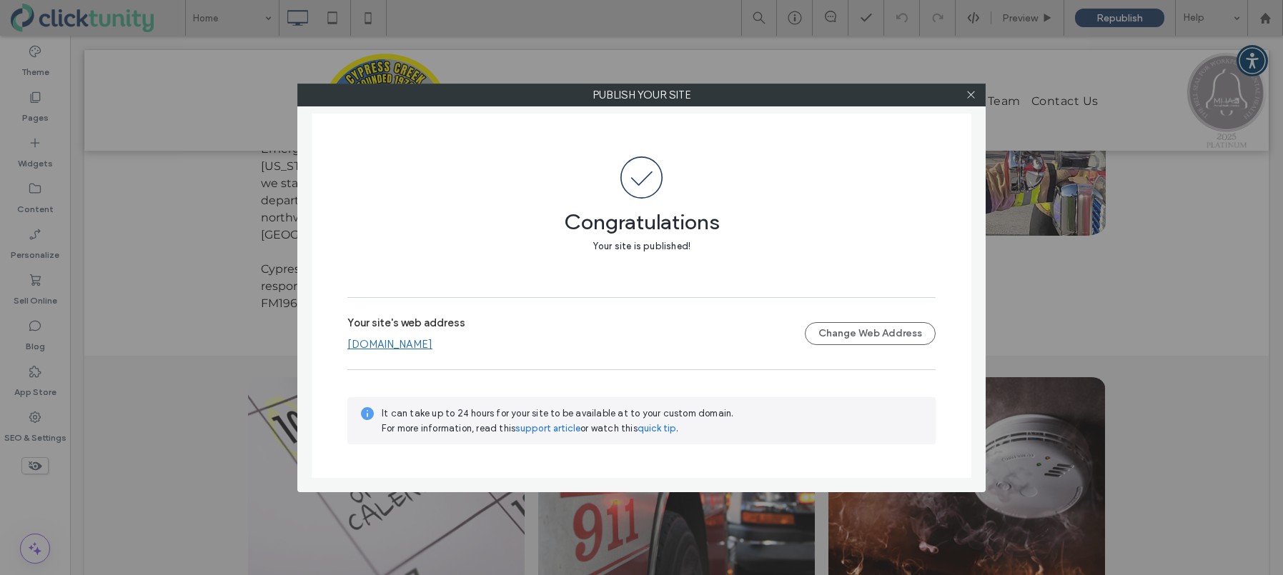
click at [432, 345] on link "[DOMAIN_NAME]" at bounding box center [389, 344] width 85 height 13
click at [974, 99] on icon at bounding box center [971, 94] width 11 height 11
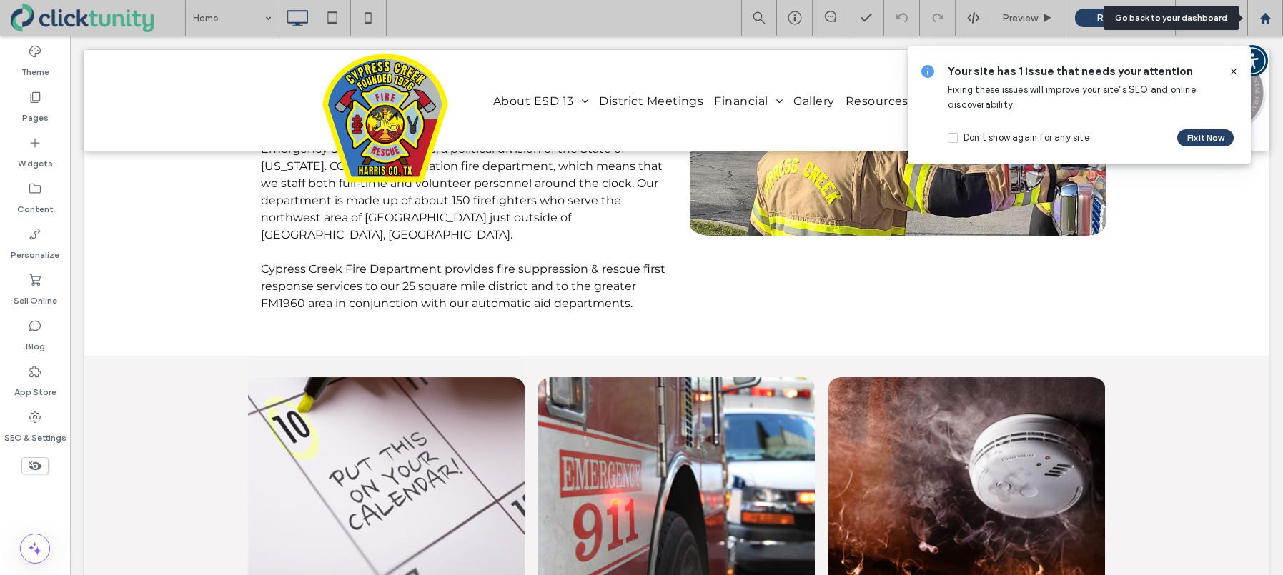
click at [1271, 18] on icon at bounding box center [1266, 18] width 12 height 12
